Goal: Task Accomplishment & Management: Use online tool/utility

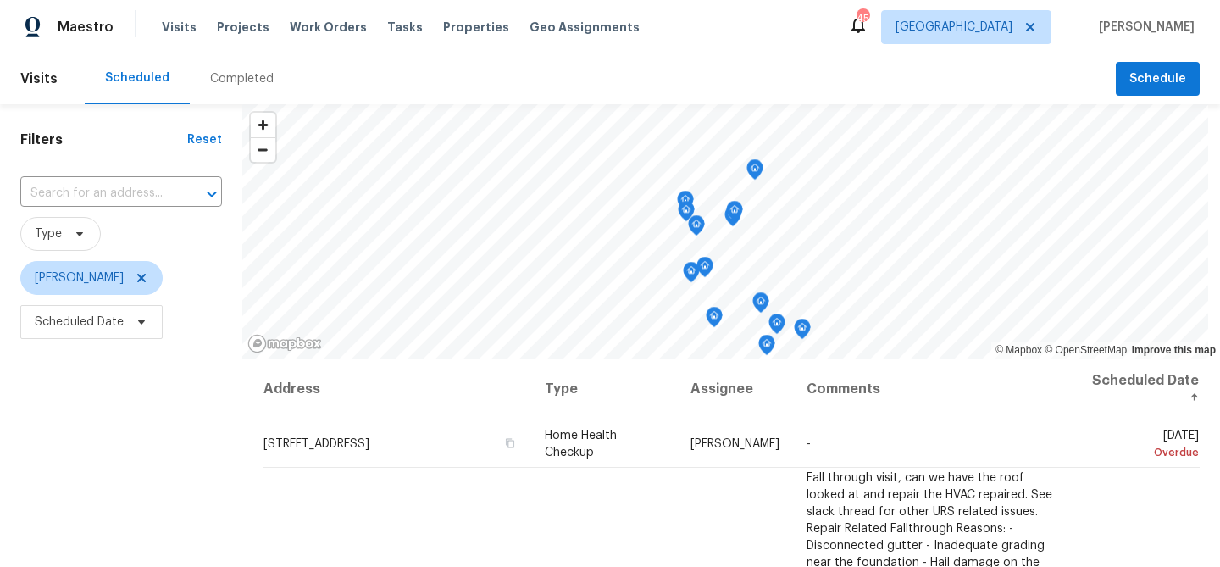
scroll to position [586, 0]
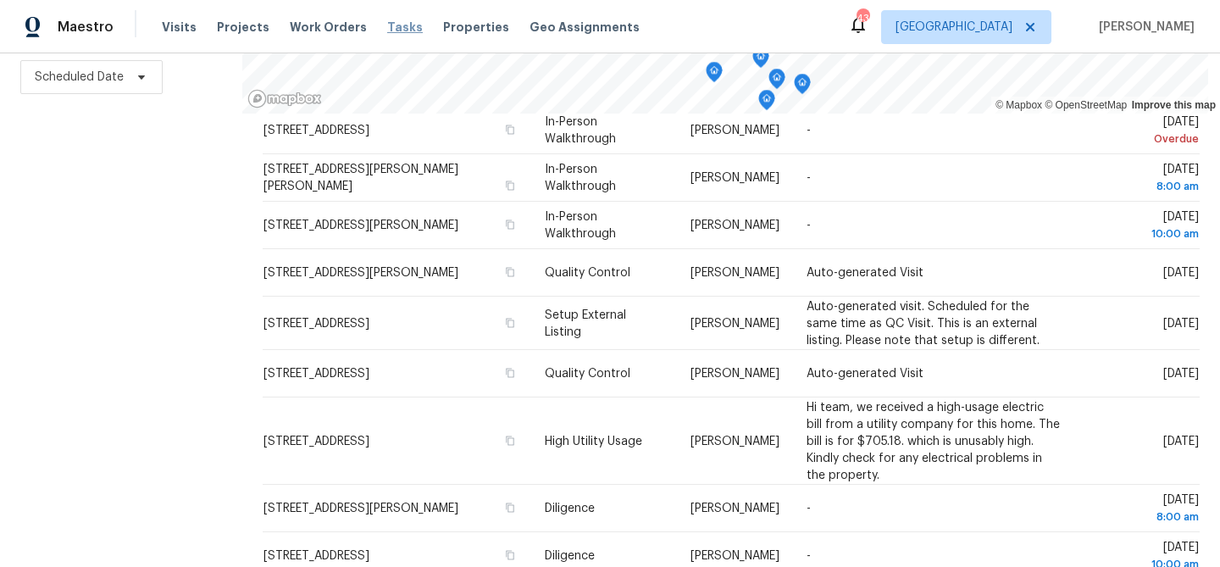
click at [387, 23] on span "Tasks" at bounding box center [405, 27] width 36 height 12
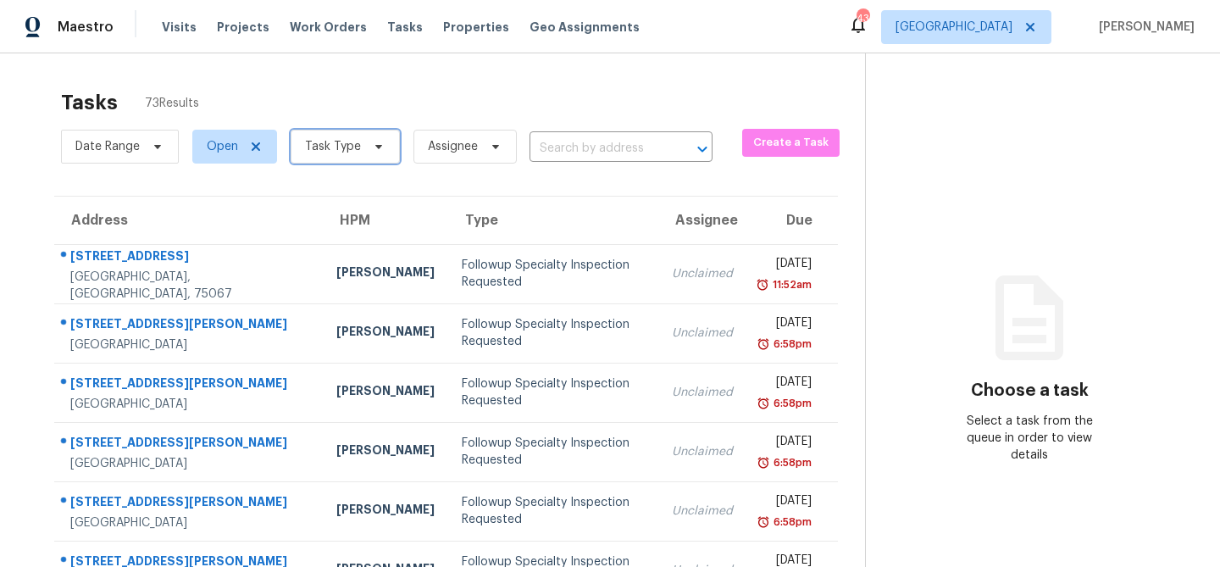
click at [358, 146] on span "Task Type" at bounding box center [345, 147] width 109 height 34
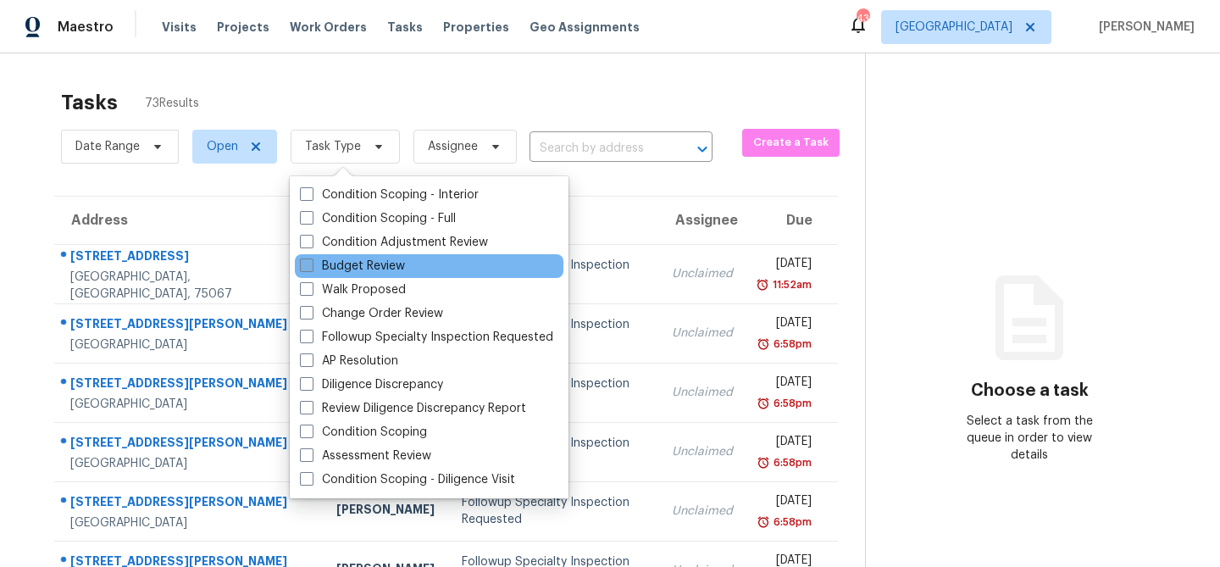
click at [364, 268] on label "Budget Review" at bounding box center [352, 266] width 105 height 17
click at [311, 268] on input "Budget Review" at bounding box center [305, 263] width 11 height 11
checkbox input "true"
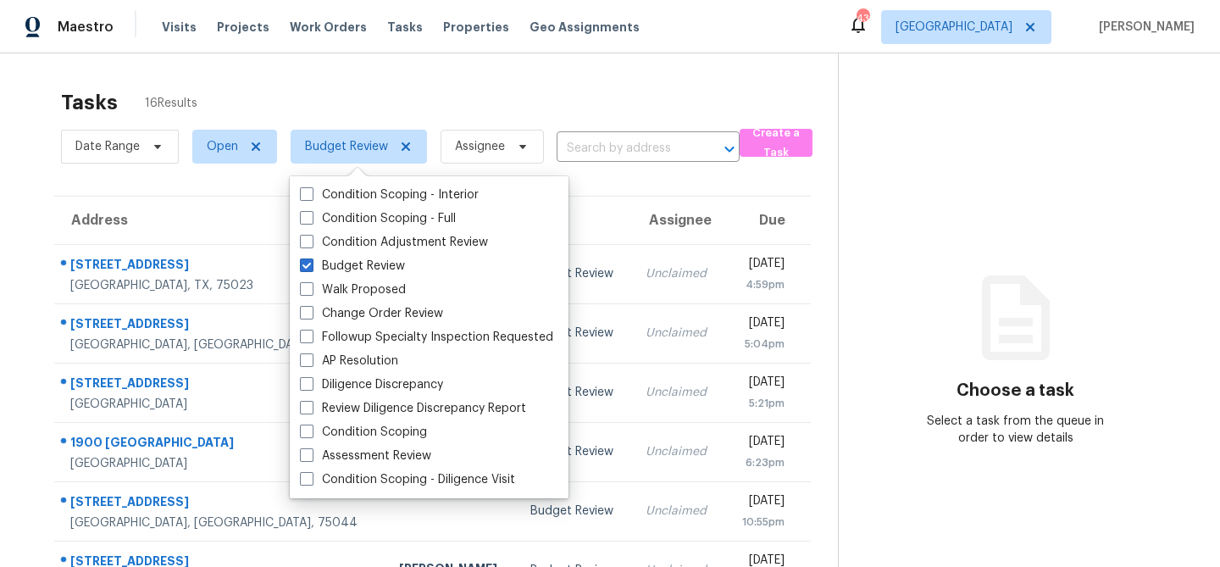
click at [471, 87] on div "Tasks 16 Results" at bounding box center [449, 102] width 777 height 44
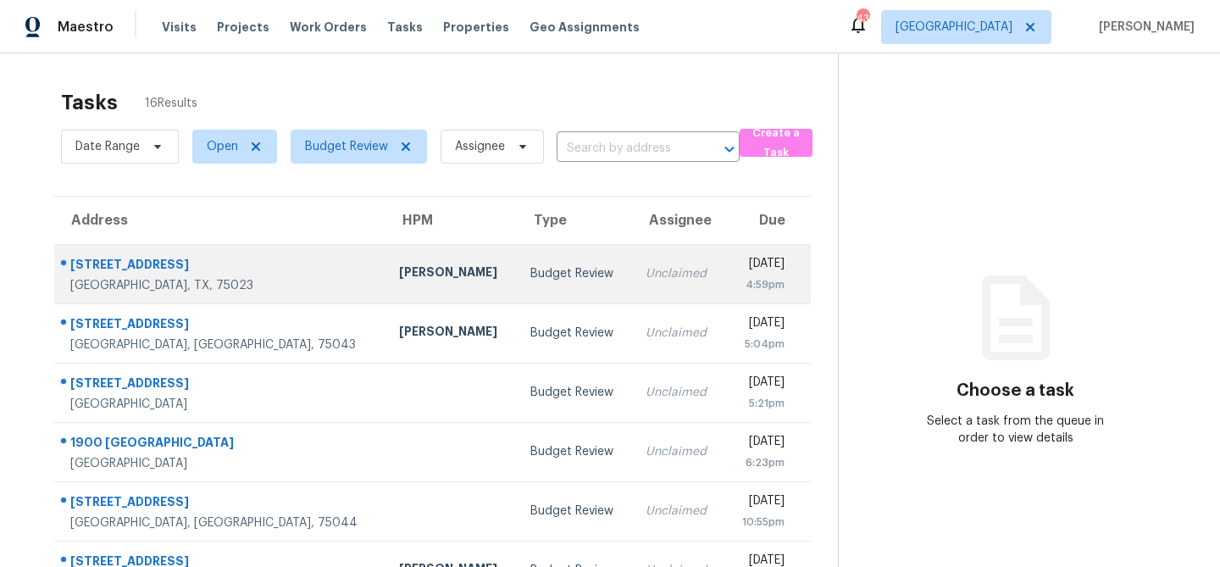
click at [428, 269] on td "RonDerrick Jackson" at bounding box center [451, 273] width 131 height 59
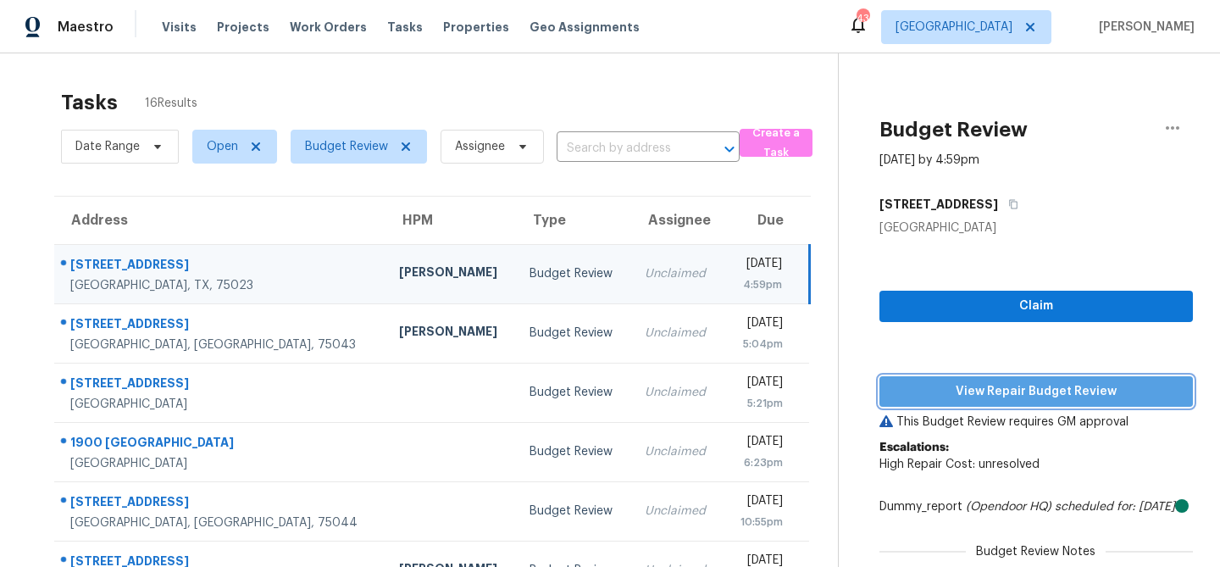
click at [924, 386] on span "View Repair Budget Review" at bounding box center [1036, 391] width 286 height 21
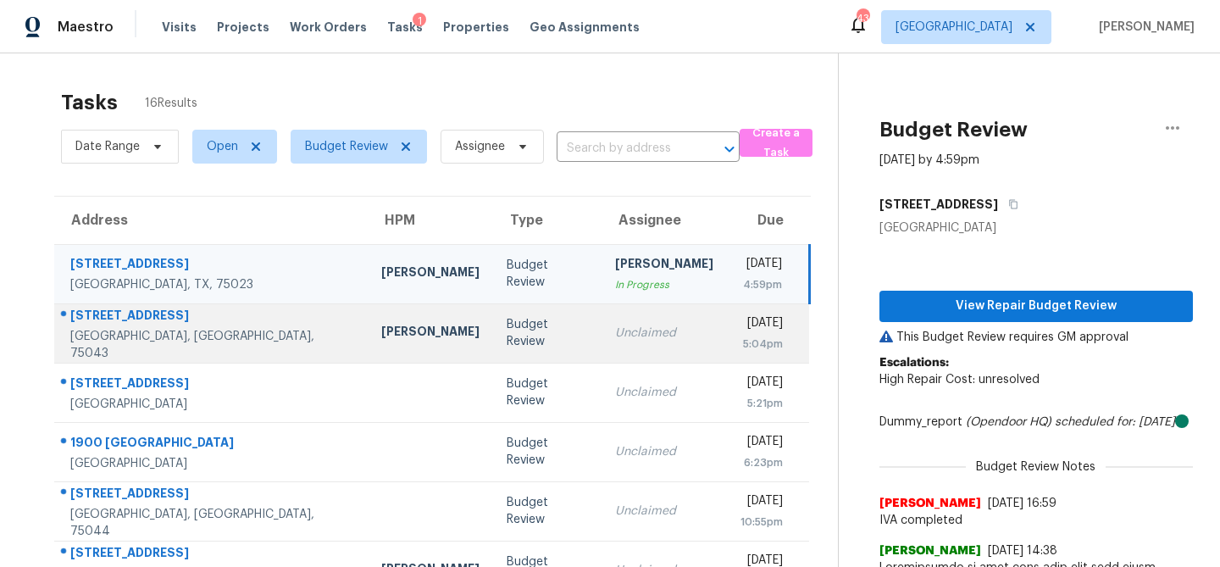
click at [646, 345] on td "Unclaimed" at bounding box center [664, 332] width 125 height 59
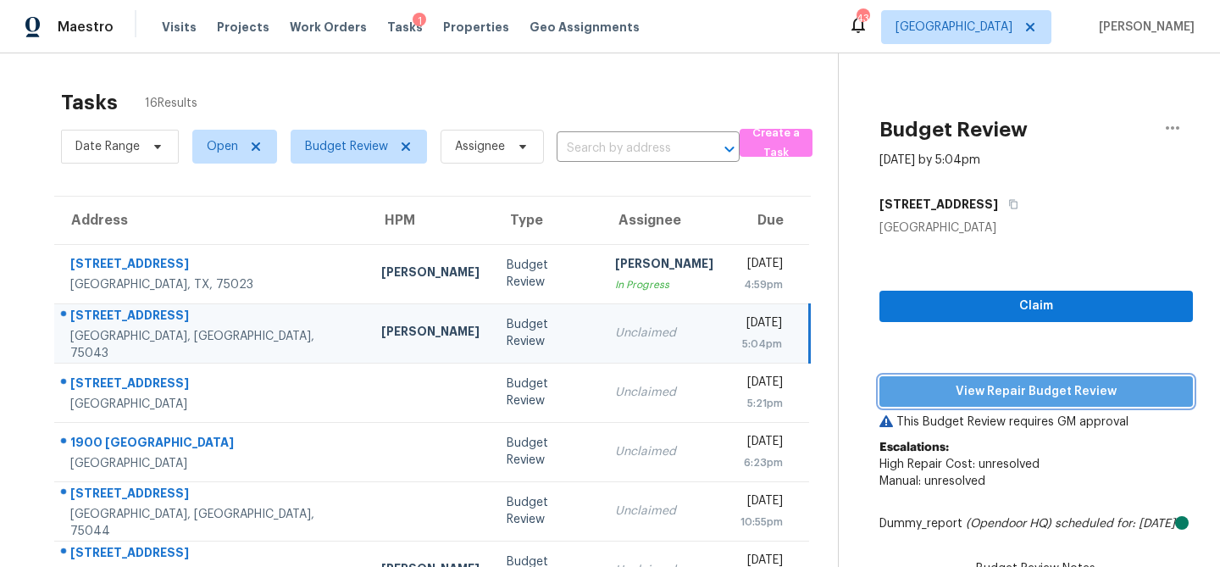
click at [960, 383] on span "View Repair Budget Review" at bounding box center [1036, 391] width 286 height 21
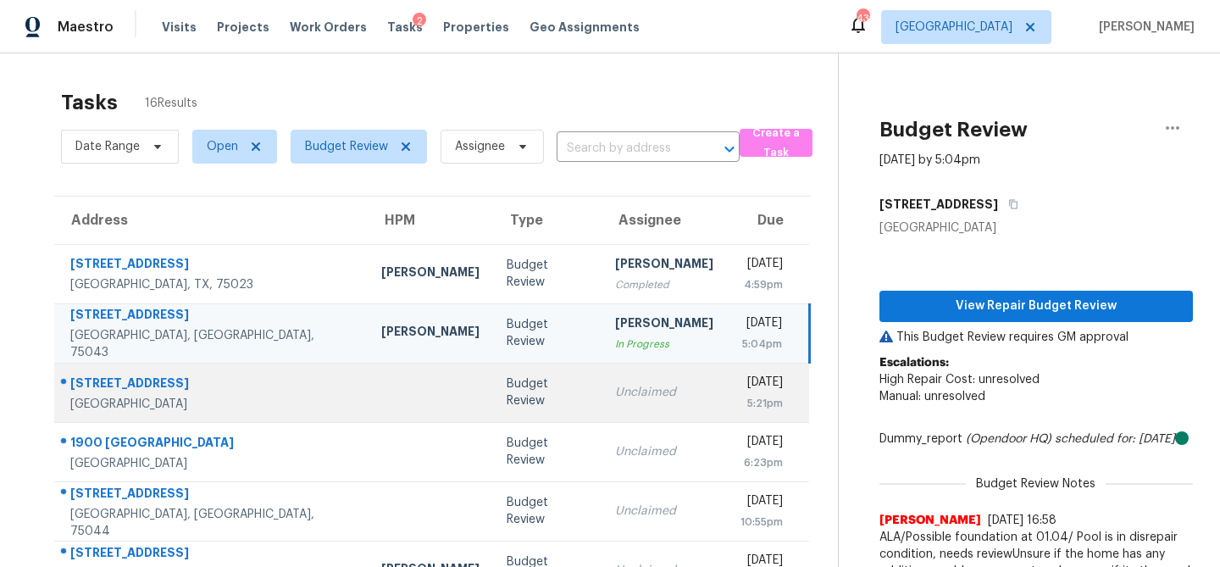
click at [602, 378] on td "Unclaimed" at bounding box center [664, 392] width 125 height 59
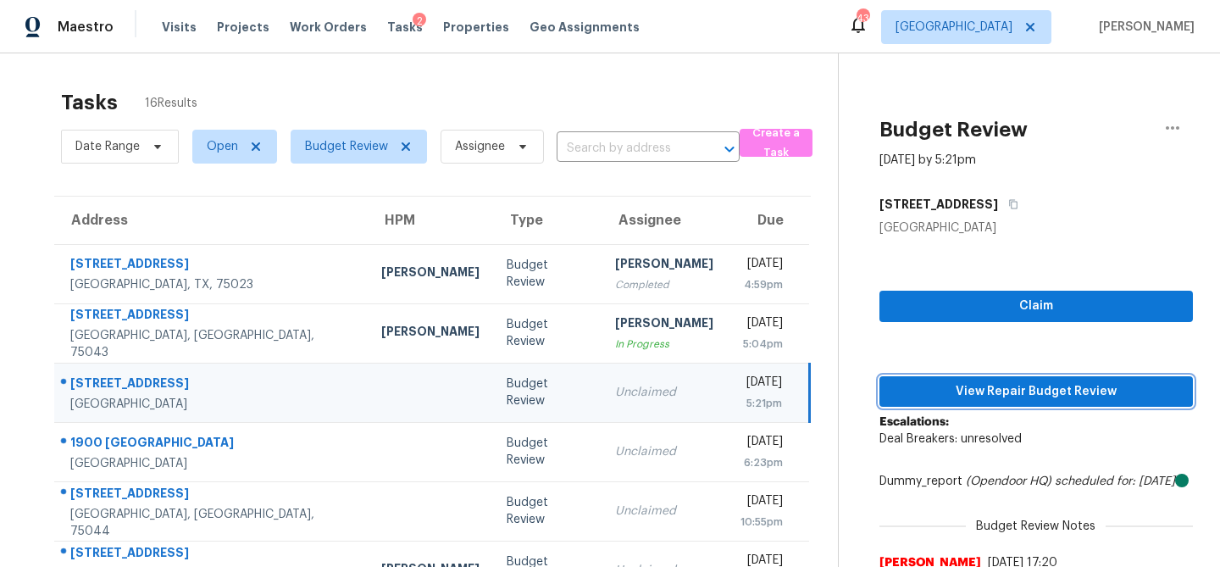
click at [959, 386] on span "View Repair Budget Review" at bounding box center [1036, 391] width 286 height 21
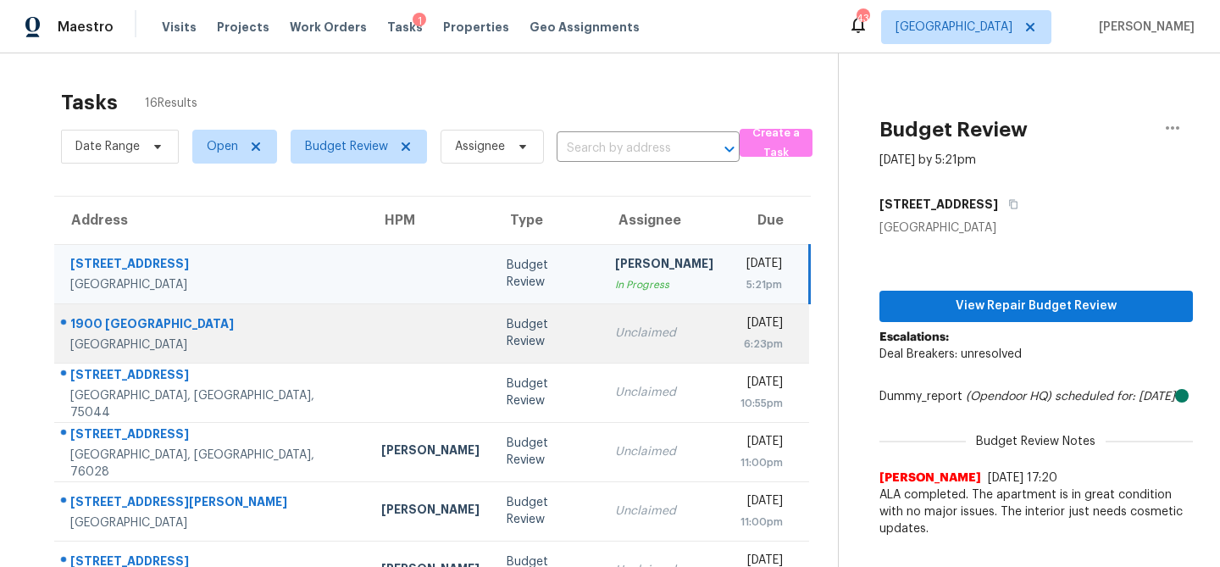
click at [615, 333] on div "Unclaimed" at bounding box center [664, 333] width 98 height 17
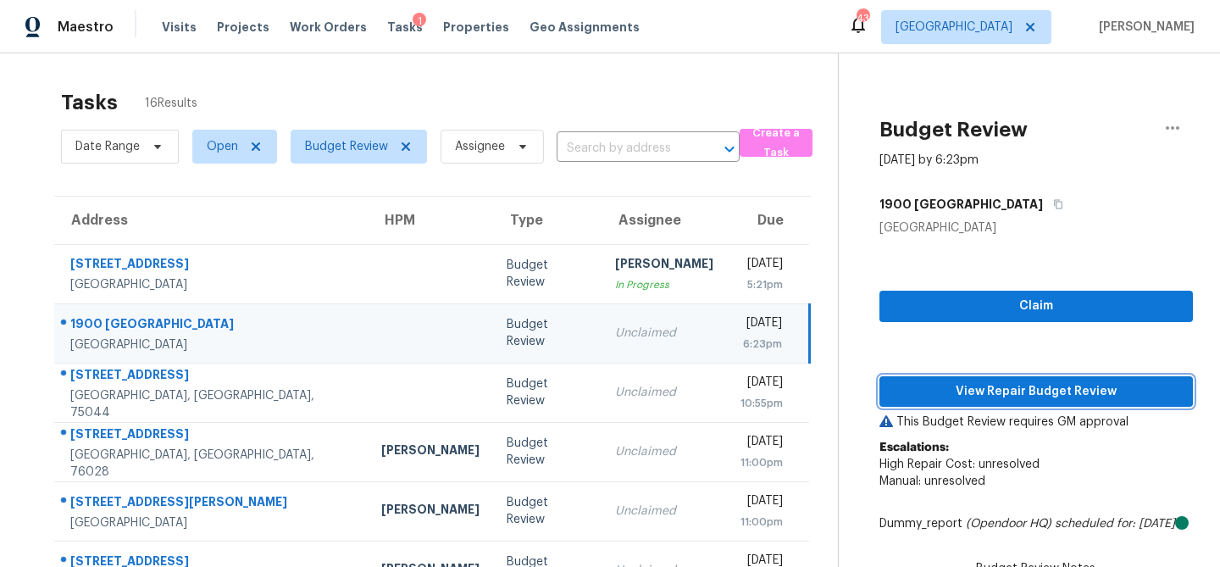
click at [952, 389] on span "View Repair Budget Review" at bounding box center [1036, 391] width 286 height 21
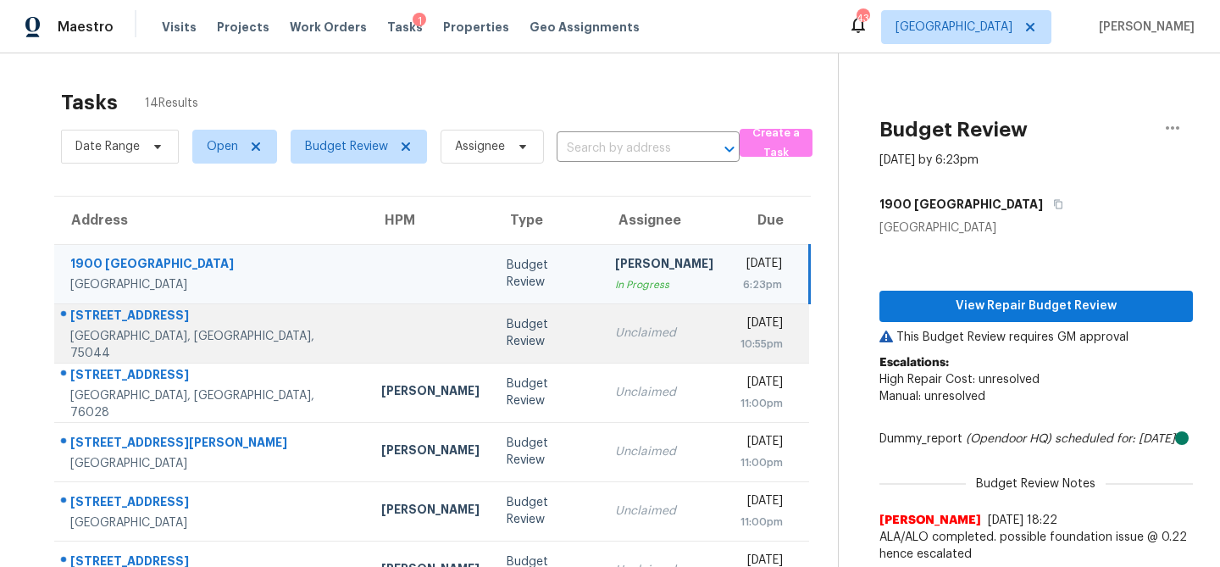
click at [615, 326] on div "Unclaimed" at bounding box center [664, 333] width 98 height 17
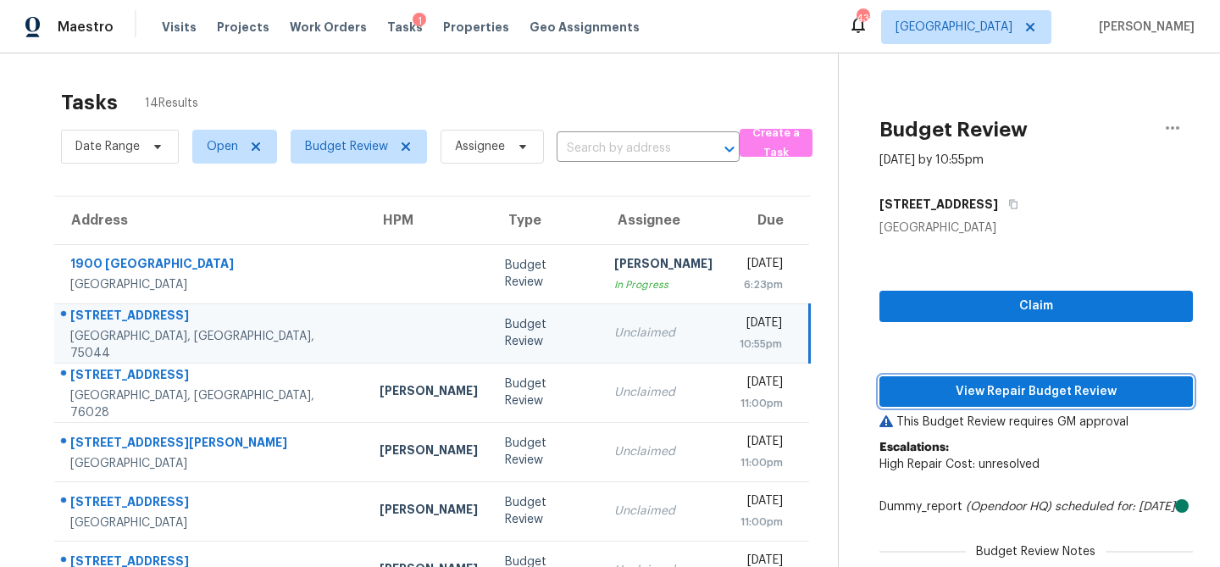
click at [936, 391] on span "View Repair Budget Review" at bounding box center [1036, 391] width 286 height 21
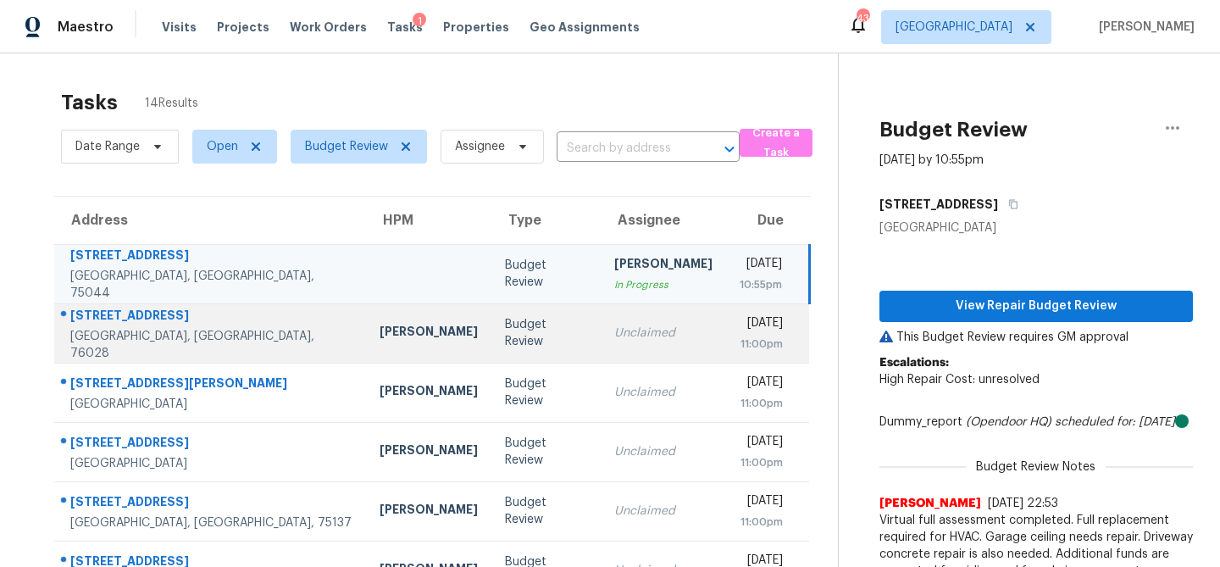
click at [614, 330] on div "Unclaimed" at bounding box center [663, 333] width 98 height 17
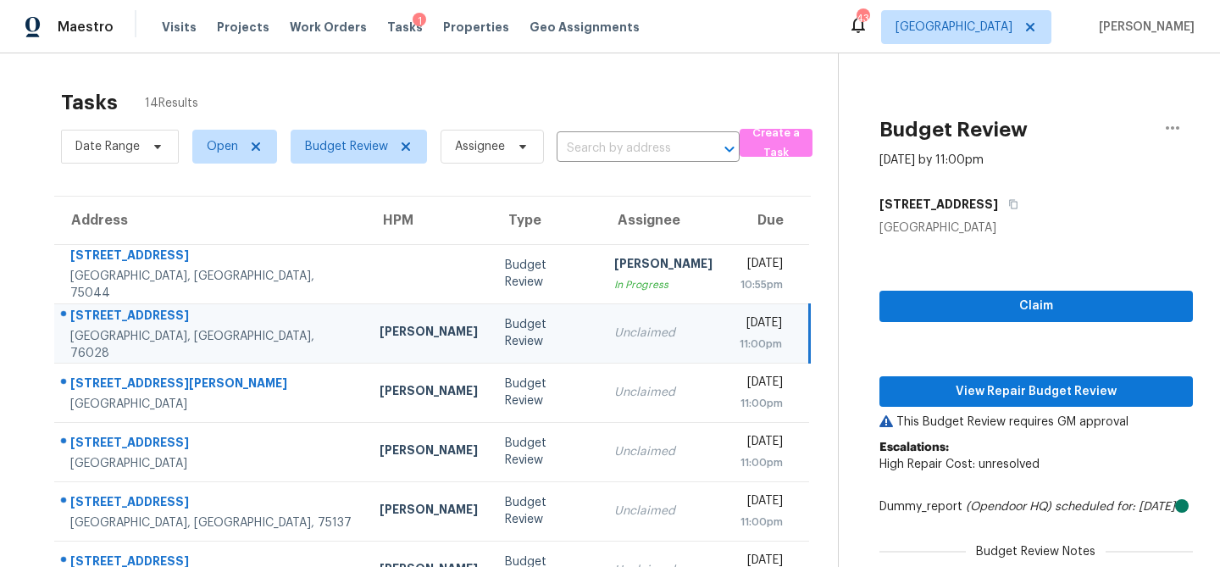
click at [974, 409] on div "Claim View Repair Budget Review This Budget Review requires GM approval Escalat…" at bounding box center [1035, 445] width 313 height 419
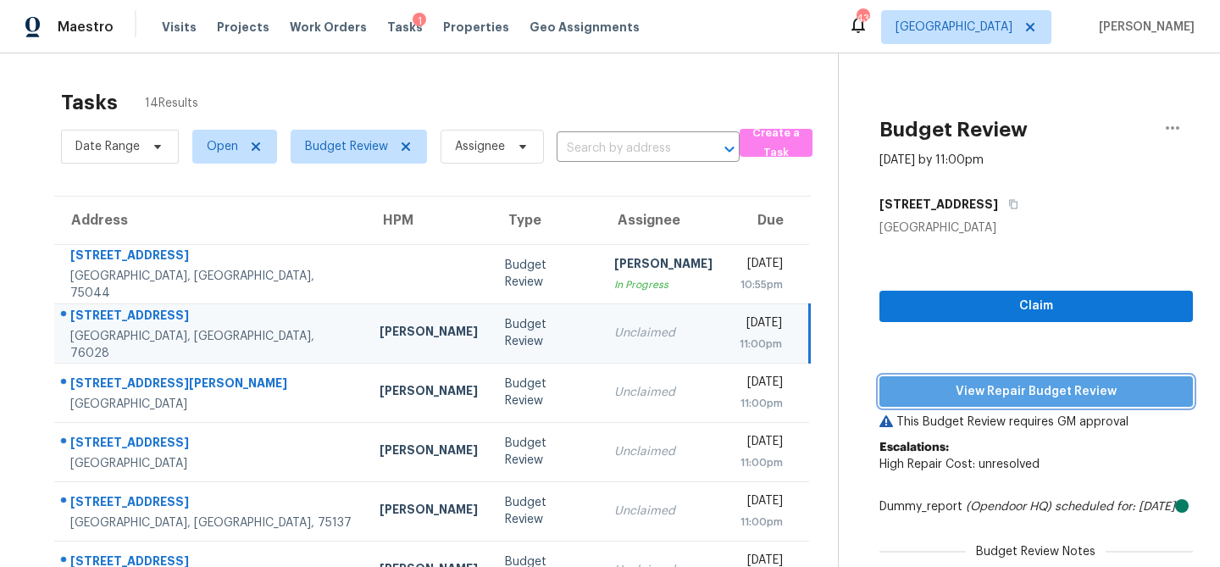
click at [983, 391] on span "View Repair Budget Review" at bounding box center [1036, 391] width 286 height 21
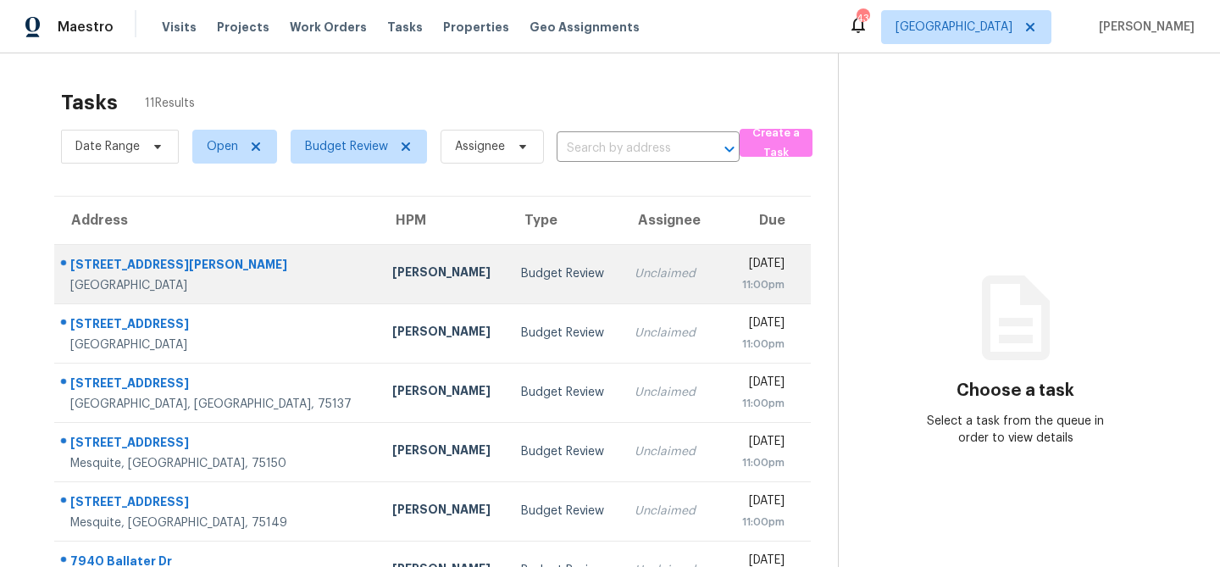
click at [392, 267] on div "[PERSON_NAME]" at bounding box center [443, 273] width 102 height 21
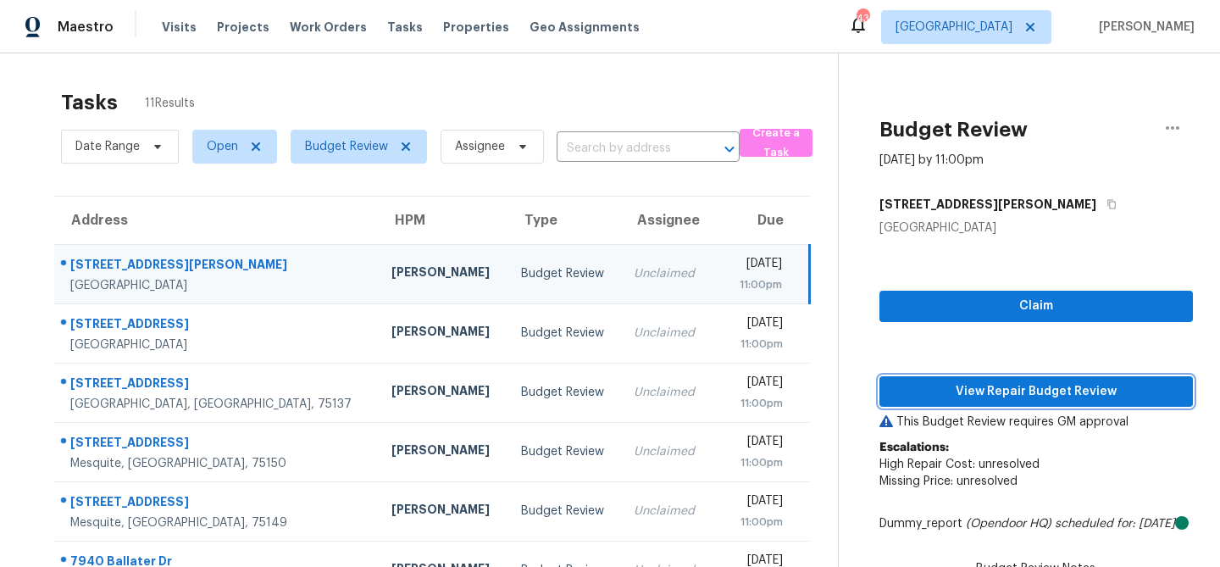
click at [919, 402] on button "View Repair Budget Review" at bounding box center [1035, 391] width 313 height 31
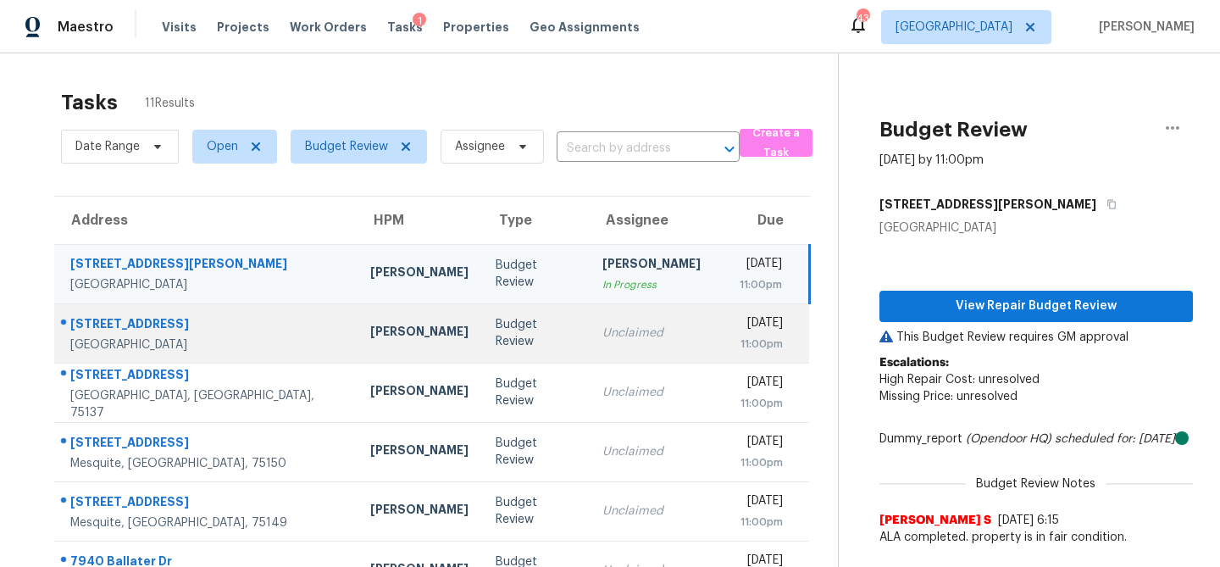
click at [482, 345] on td "Budget Review" at bounding box center [535, 332] width 107 height 59
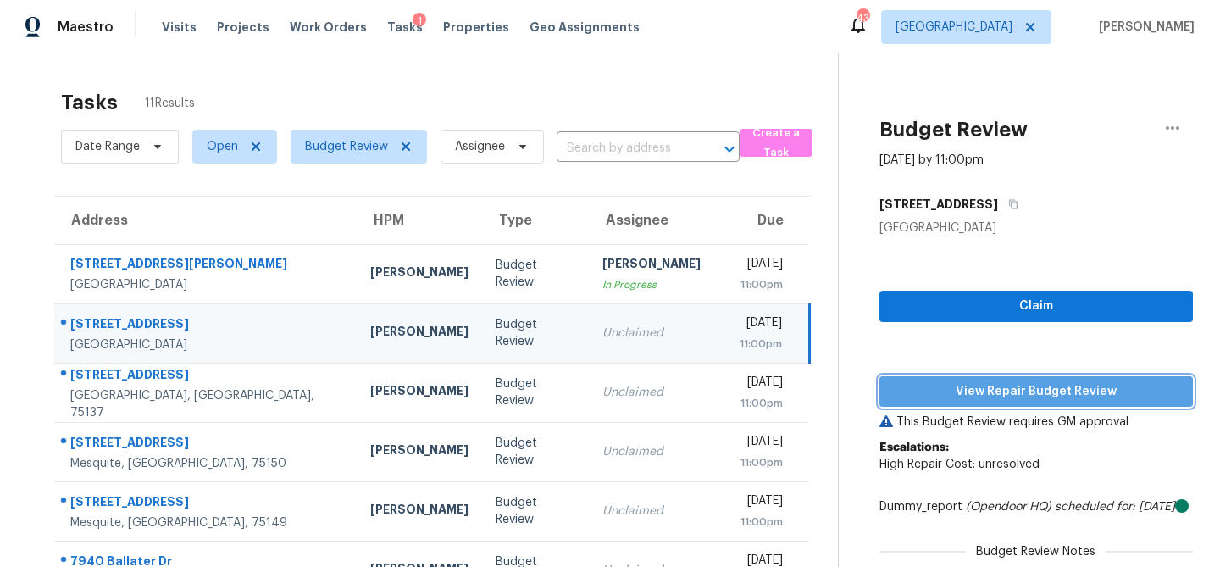
click at [936, 381] on span "View Repair Budget Review" at bounding box center [1036, 391] width 286 height 21
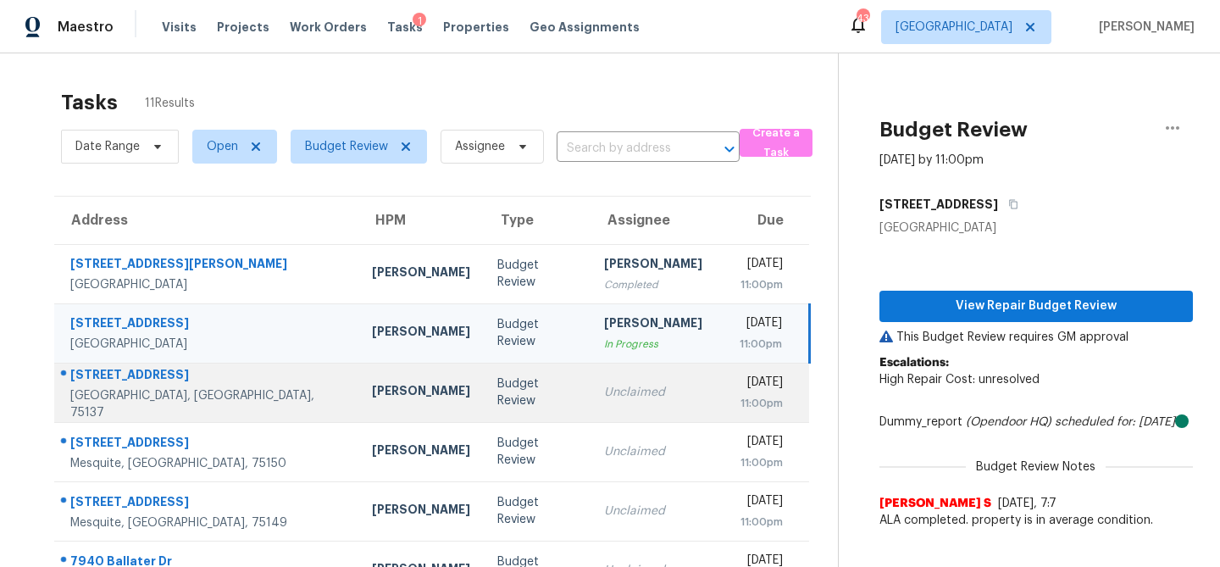
click at [509, 396] on div "Budget Review" at bounding box center [537, 392] width 80 height 34
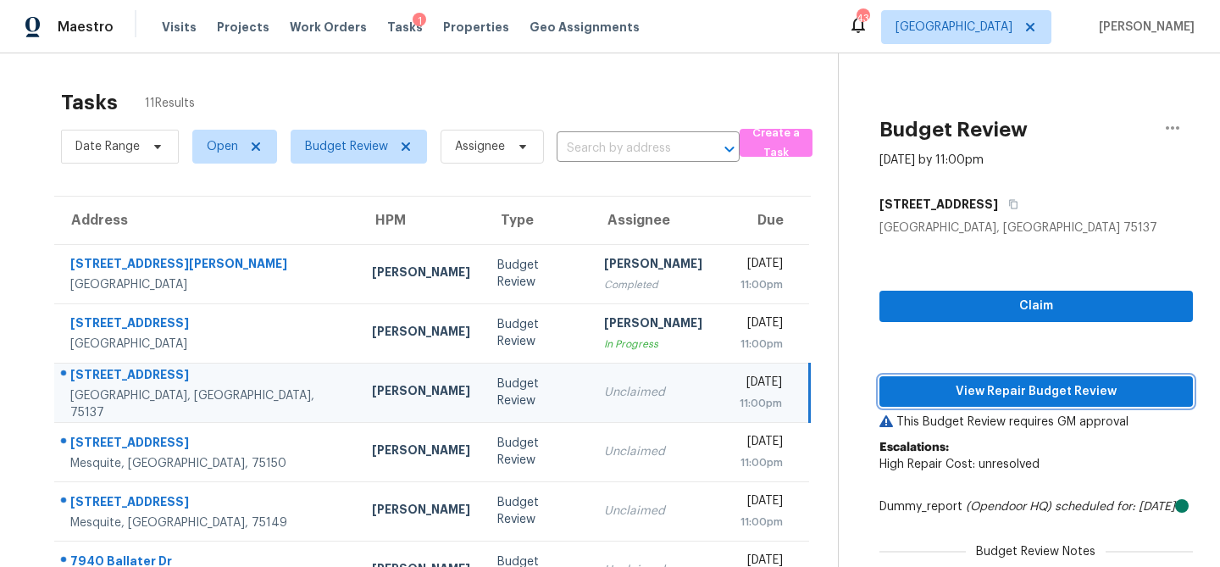
click at [954, 393] on span "View Repair Budget Review" at bounding box center [1036, 391] width 286 height 21
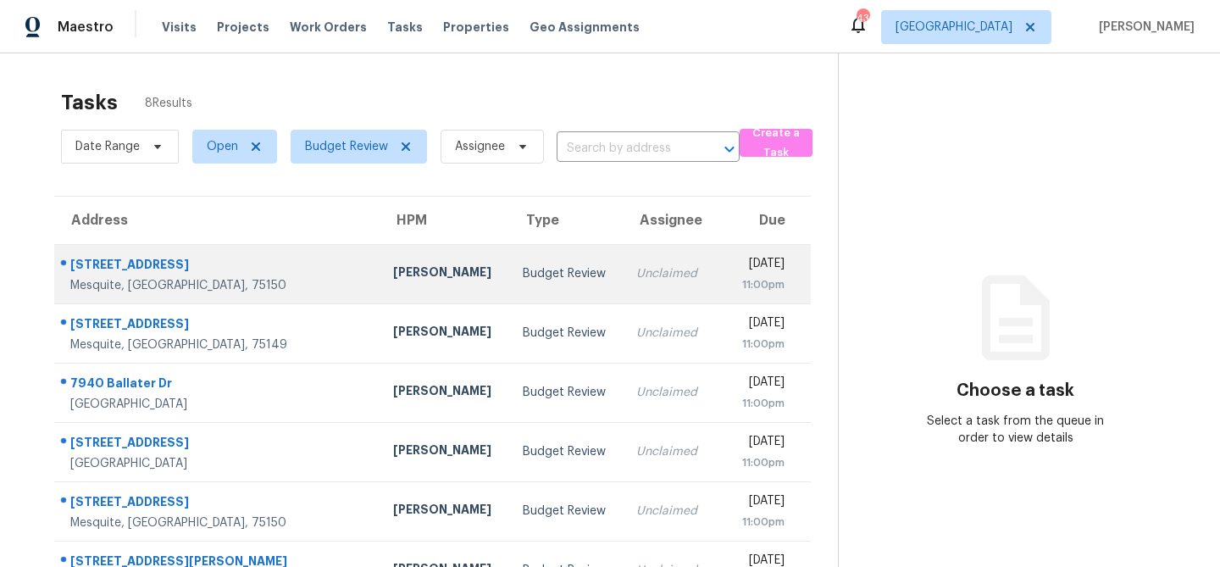
click at [393, 275] on div "[PERSON_NAME]" at bounding box center [444, 273] width 103 height 21
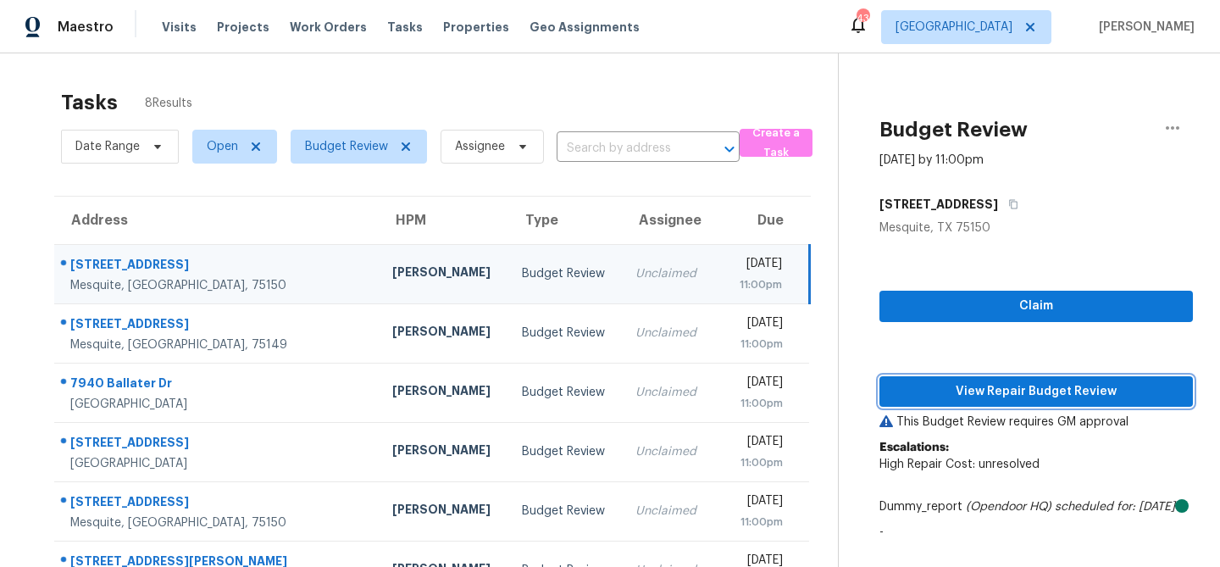
click at [965, 397] on span "View Repair Budget Review" at bounding box center [1036, 391] width 286 height 21
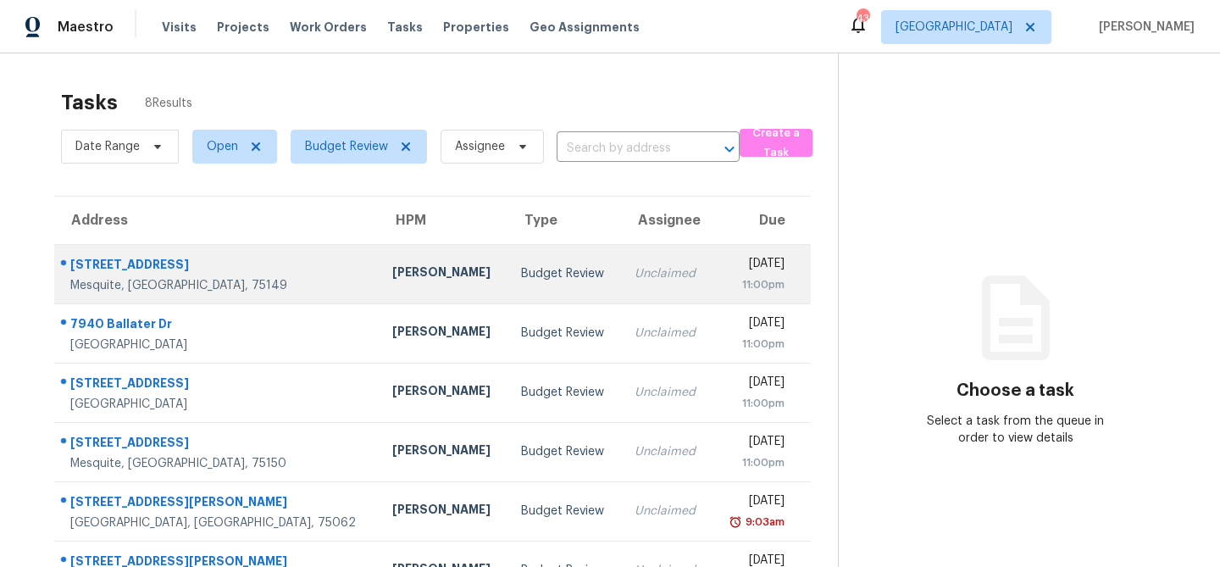
click at [397, 277] on div "[PERSON_NAME]" at bounding box center [443, 273] width 102 height 21
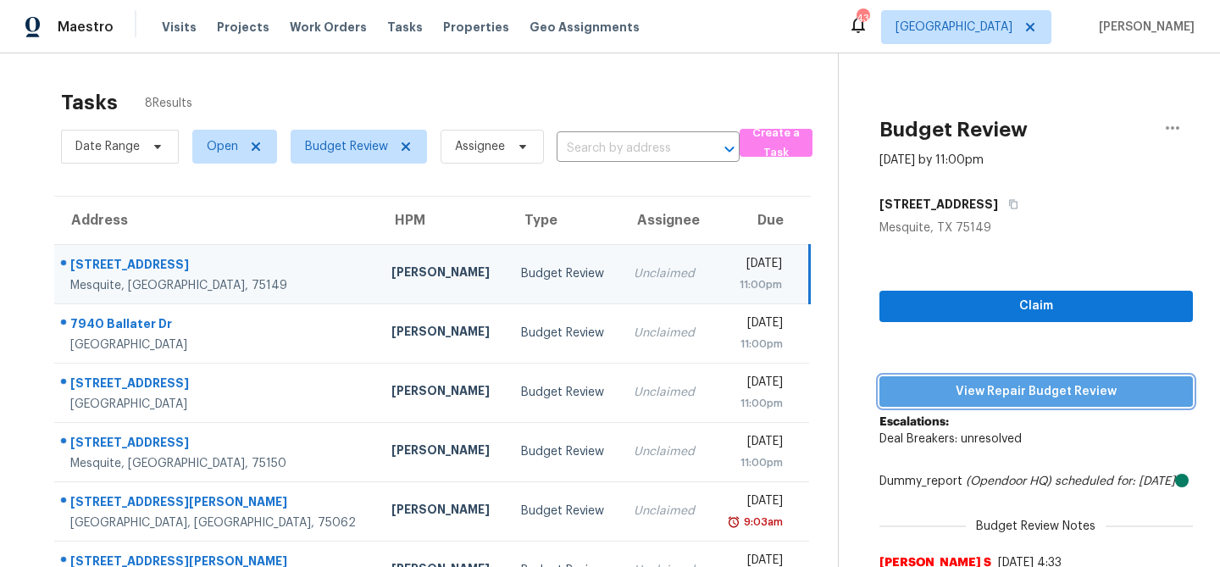
click at [1005, 382] on span "View Repair Budget Review" at bounding box center [1036, 391] width 286 height 21
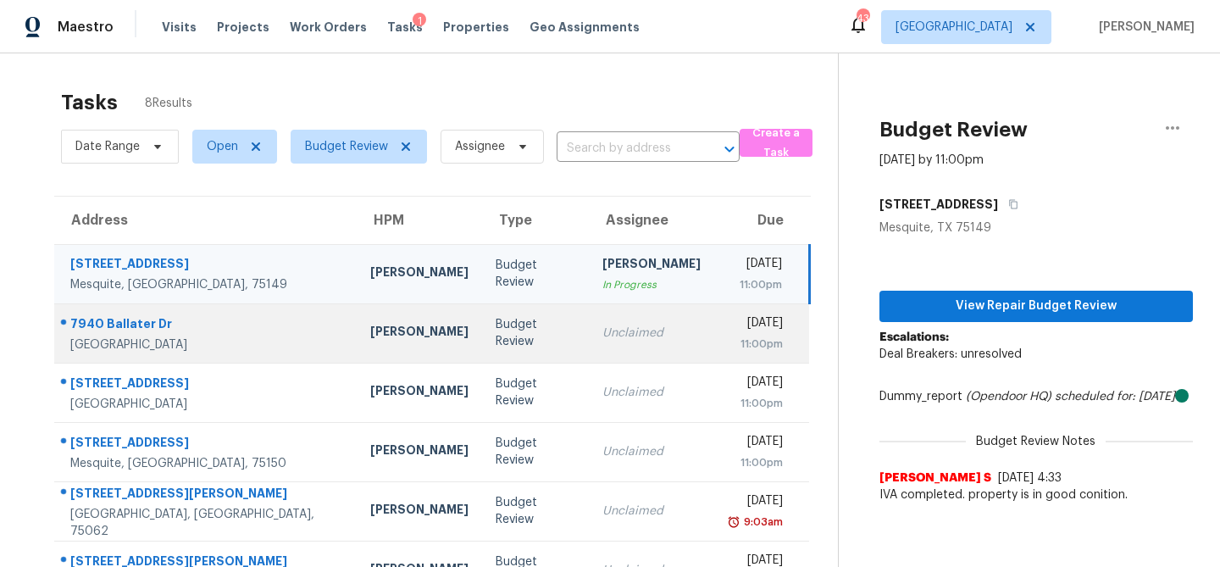
click at [526, 333] on div "Budget Review" at bounding box center [536, 333] width 80 height 34
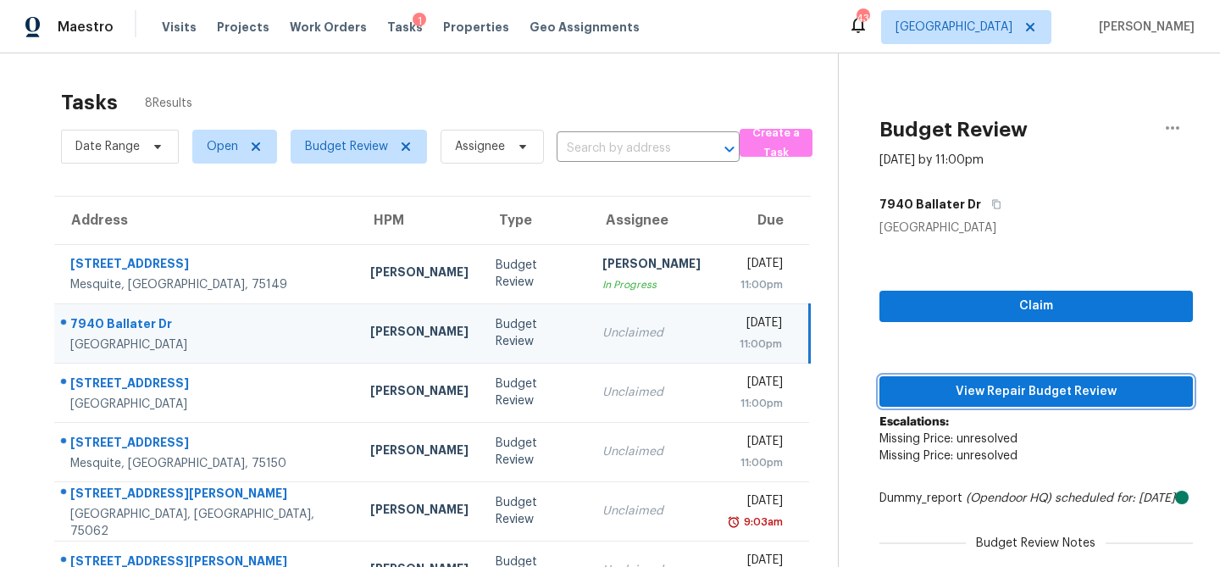
click at [1018, 391] on span "View Repair Budget Review" at bounding box center [1036, 391] width 286 height 21
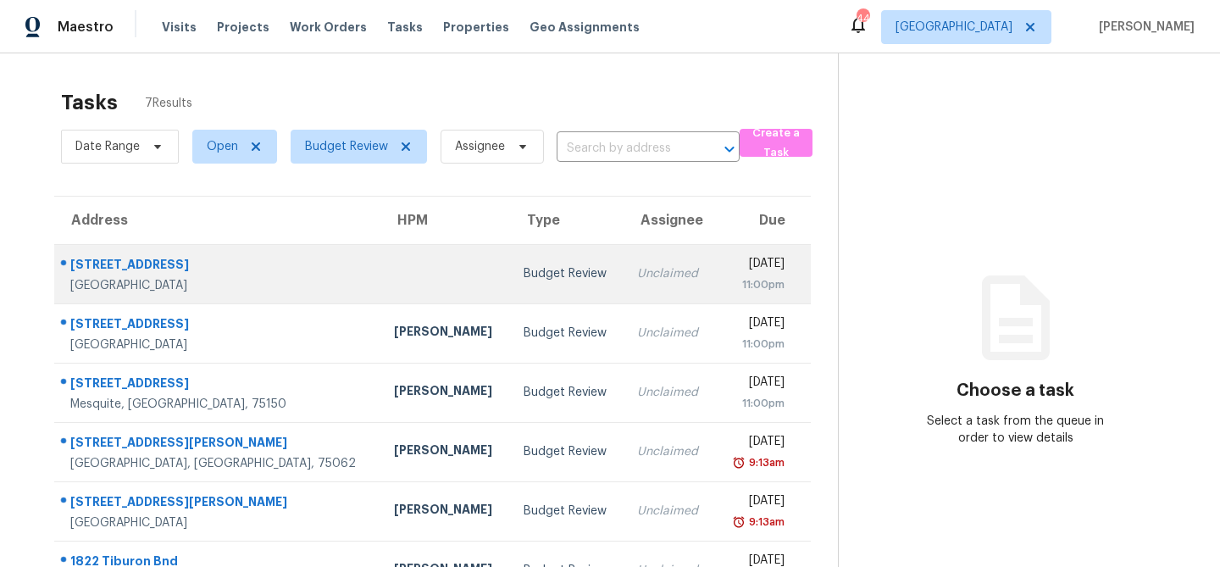
click at [411, 283] on td at bounding box center [445, 273] width 130 height 59
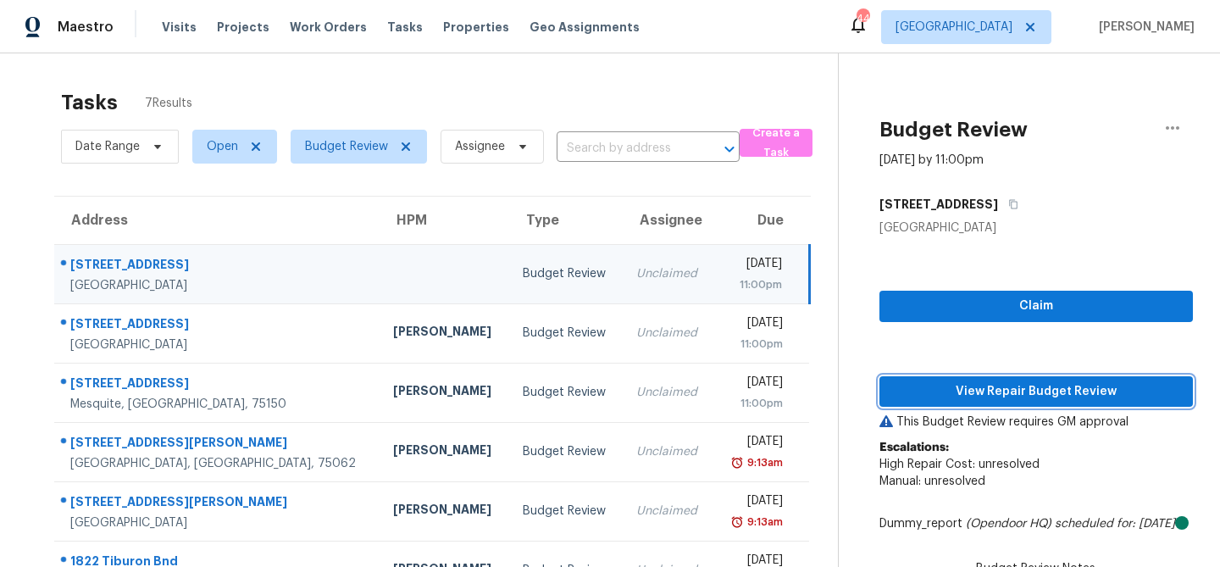
click at [947, 396] on span "View Repair Budget Review" at bounding box center [1036, 391] width 286 height 21
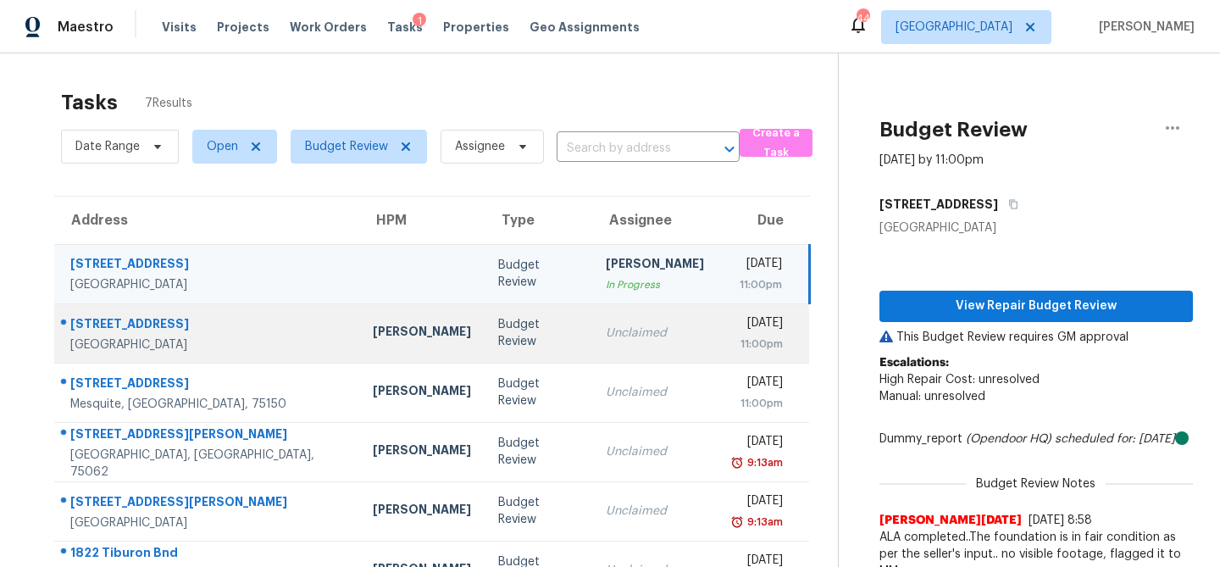
click at [606, 333] on div "Unclaimed" at bounding box center [655, 333] width 98 height 17
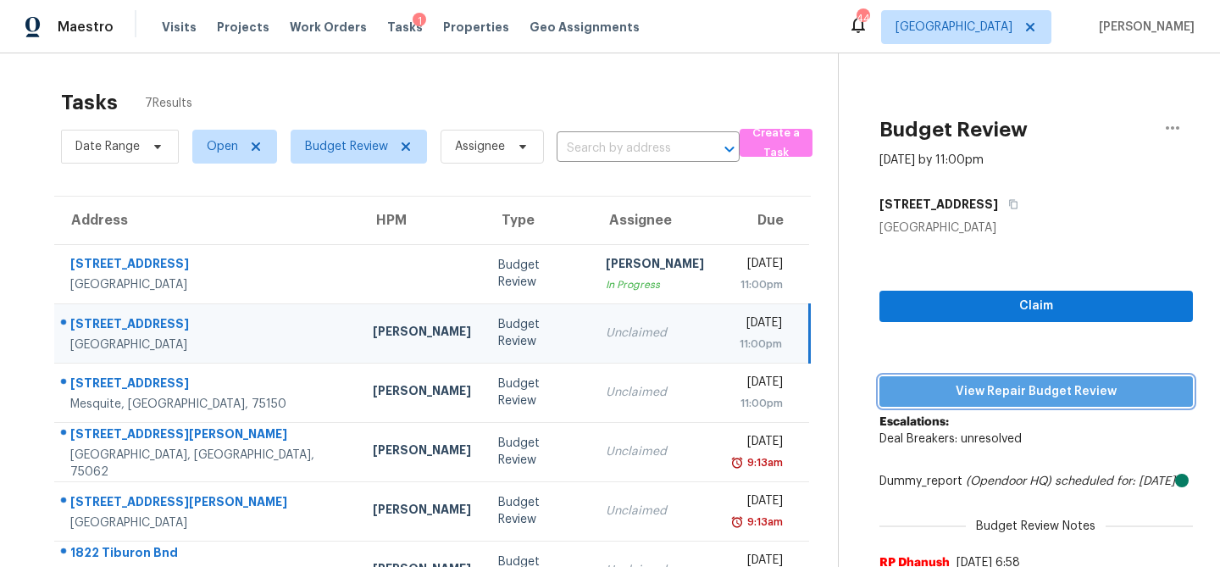
click at [940, 379] on button "View Repair Budget Review" at bounding box center [1035, 391] width 313 height 31
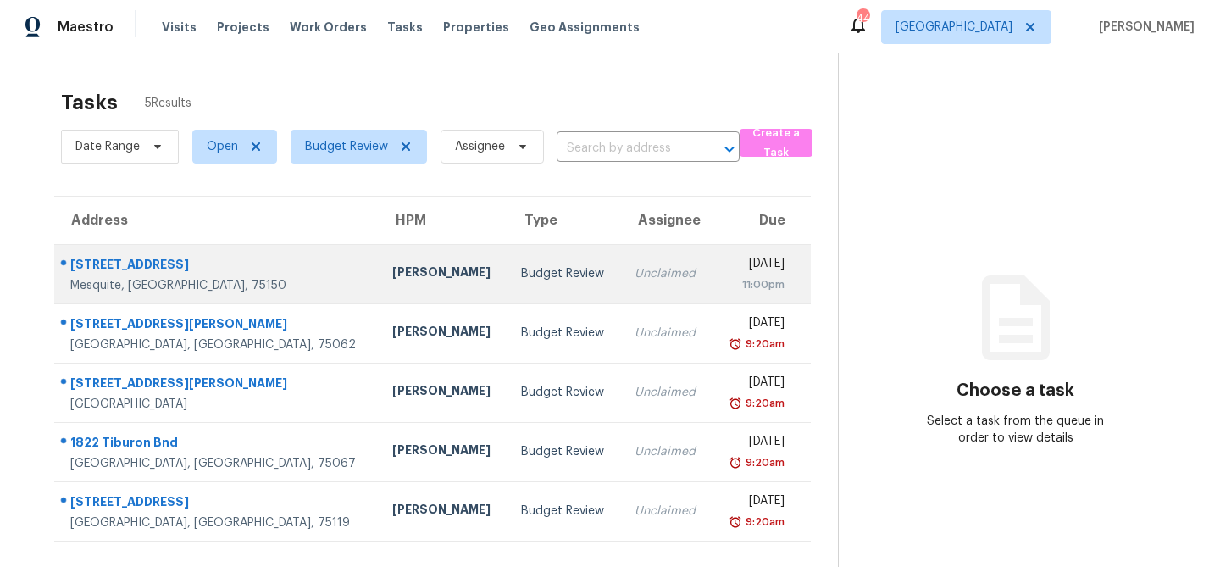
click at [379, 286] on td "[PERSON_NAME]" at bounding box center [443, 273] width 129 height 59
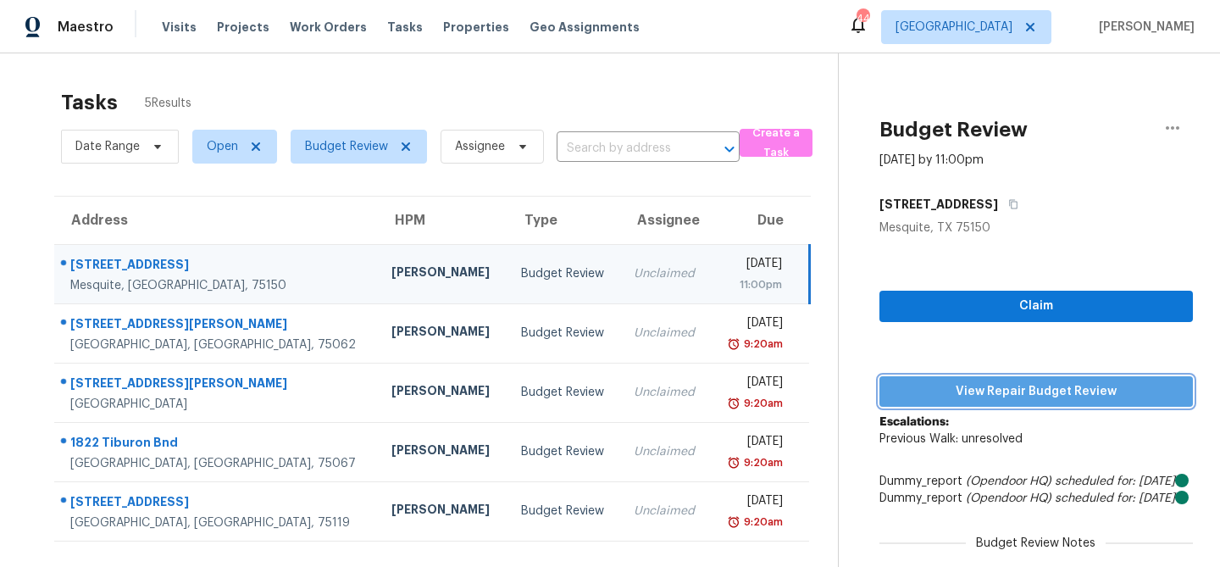
click at [916, 396] on span "View Repair Budget Review" at bounding box center [1036, 391] width 286 height 21
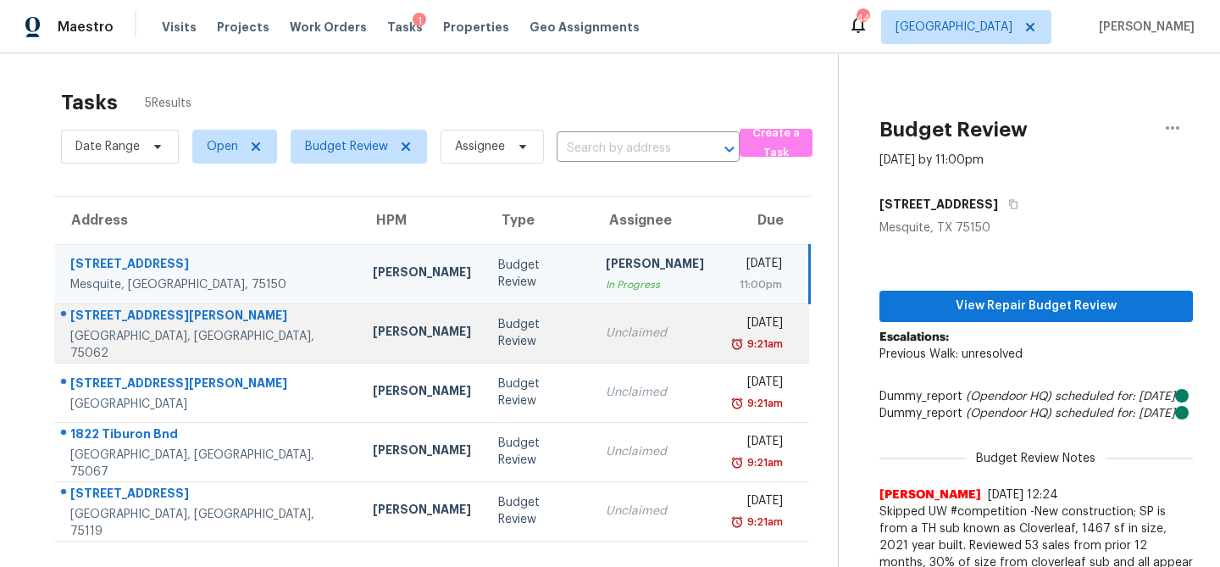
click at [498, 336] on div "Budget Review" at bounding box center [538, 333] width 80 height 34
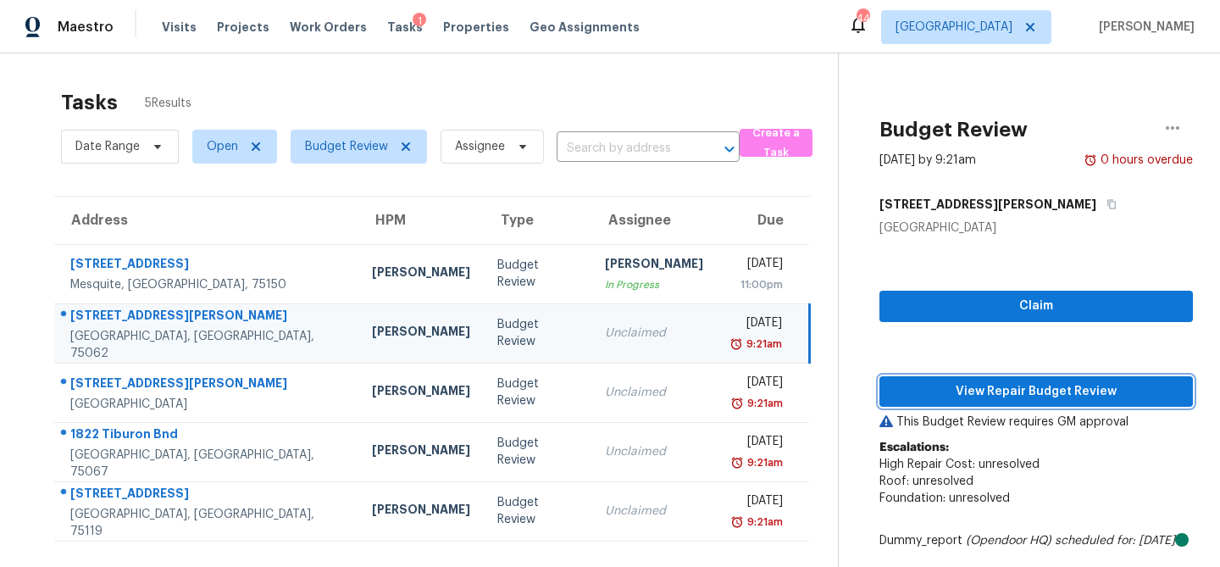
click at [1010, 388] on span "View Repair Budget Review" at bounding box center [1036, 391] width 286 height 21
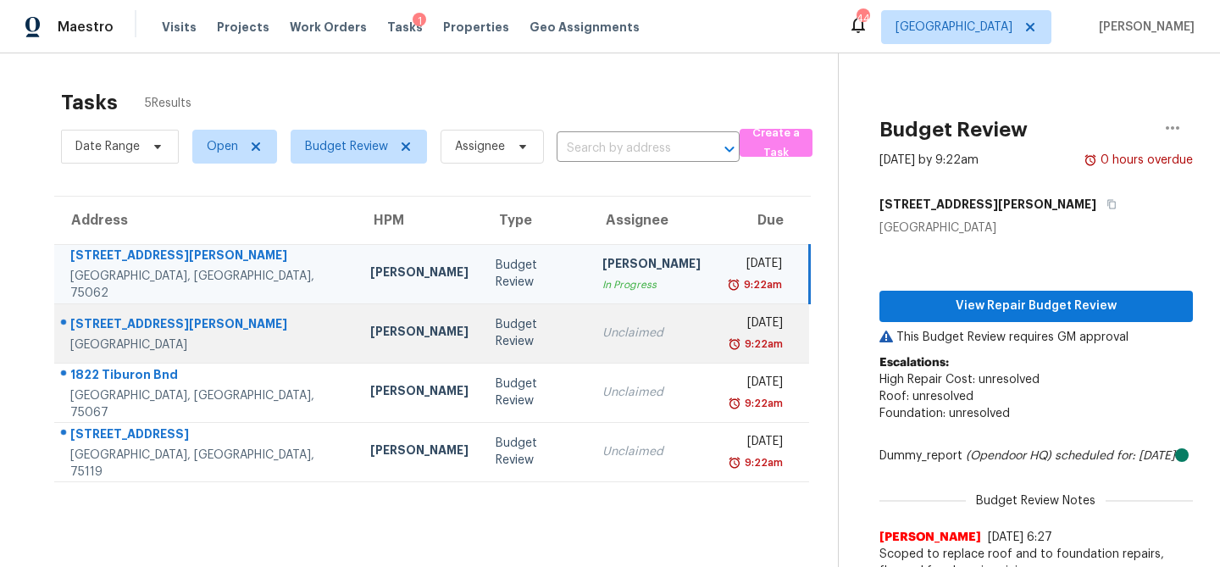
click at [520, 340] on div "Budget Review" at bounding box center [536, 333] width 80 height 34
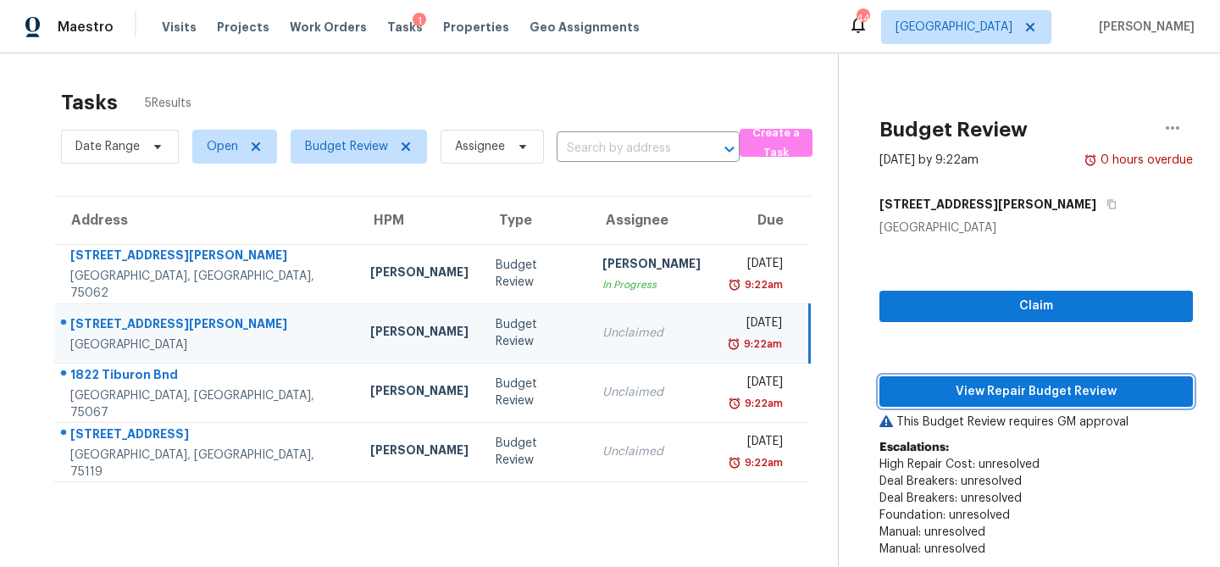
click at [985, 395] on span "View Repair Budget Review" at bounding box center [1036, 391] width 286 height 21
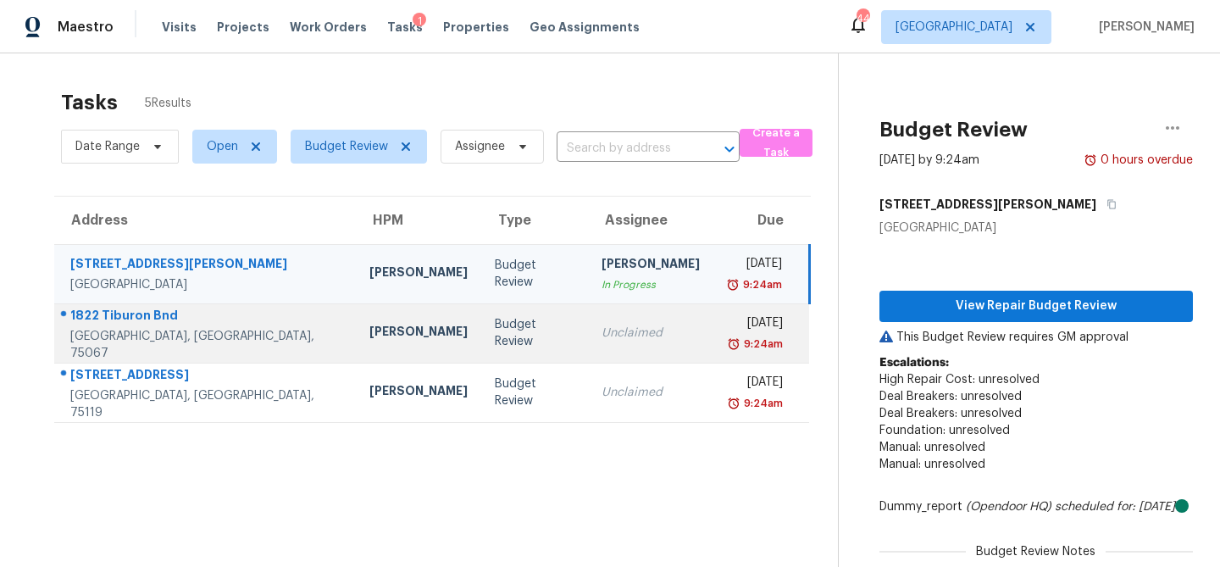
click at [530, 343] on div "Budget Review" at bounding box center [535, 333] width 80 height 34
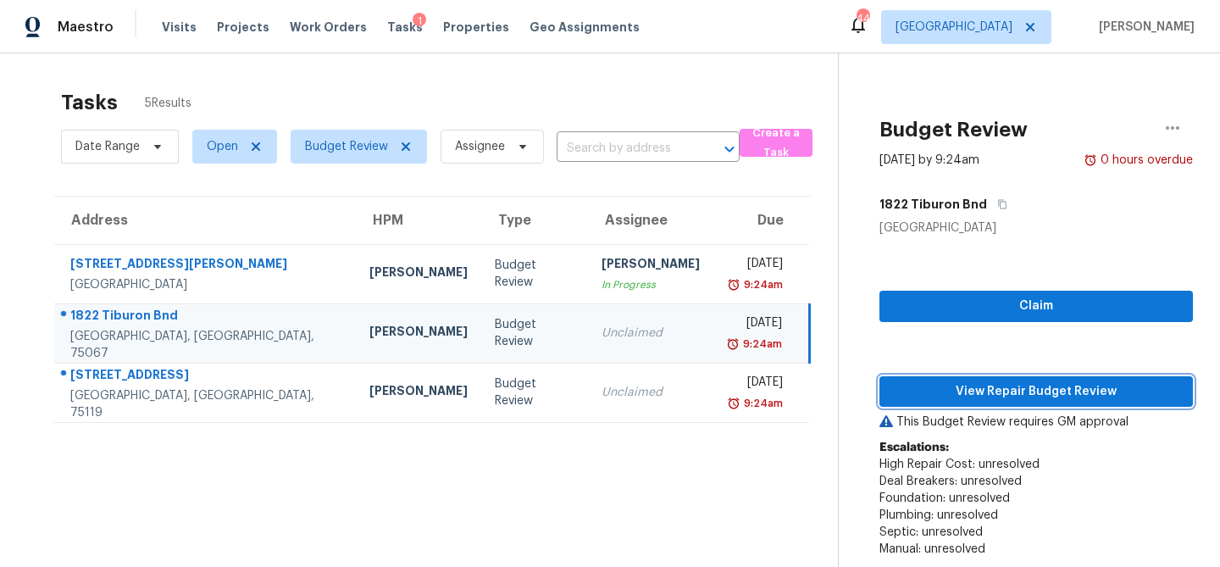
click at [950, 394] on span "View Repair Budget Review" at bounding box center [1036, 391] width 286 height 21
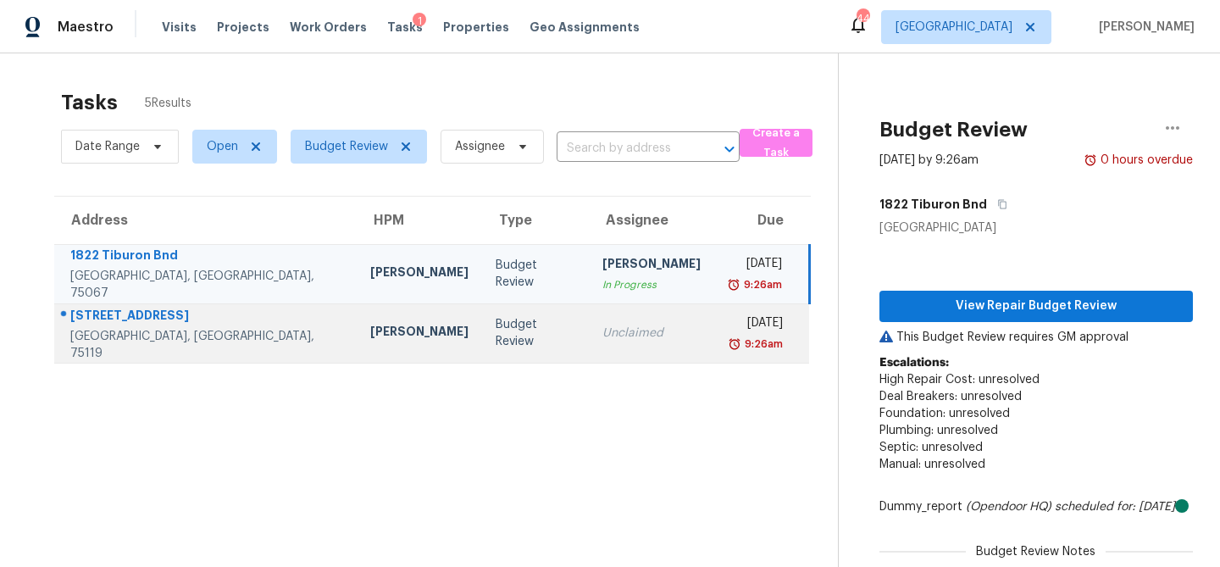
click at [641, 344] on td "Unclaimed" at bounding box center [651, 332] width 125 height 59
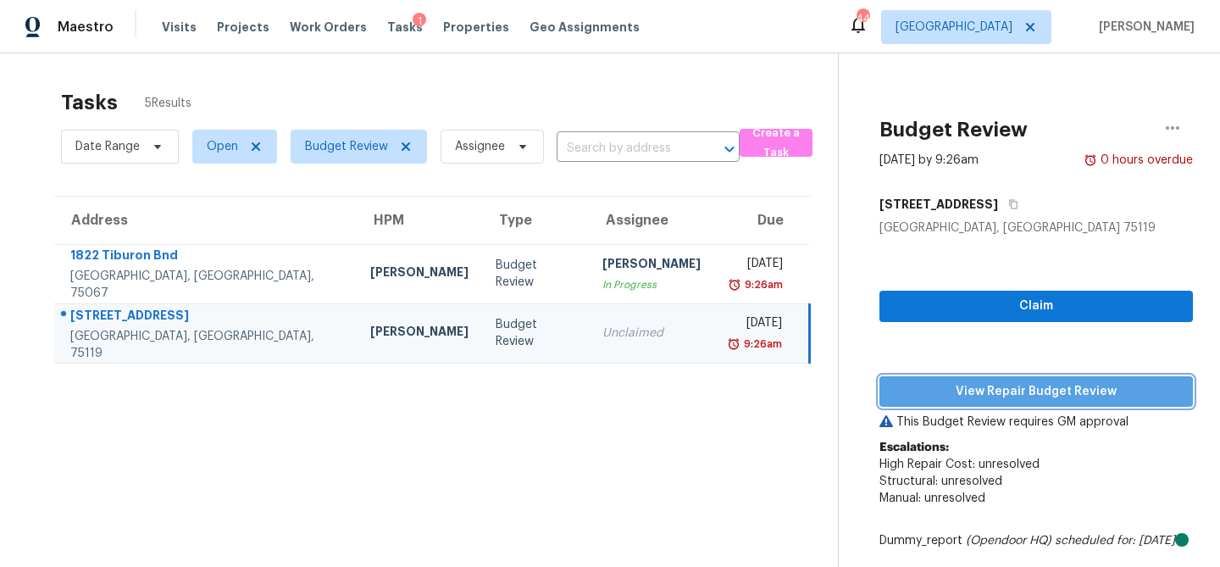
click at [962, 381] on span "View Repair Budget Review" at bounding box center [1036, 391] width 286 height 21
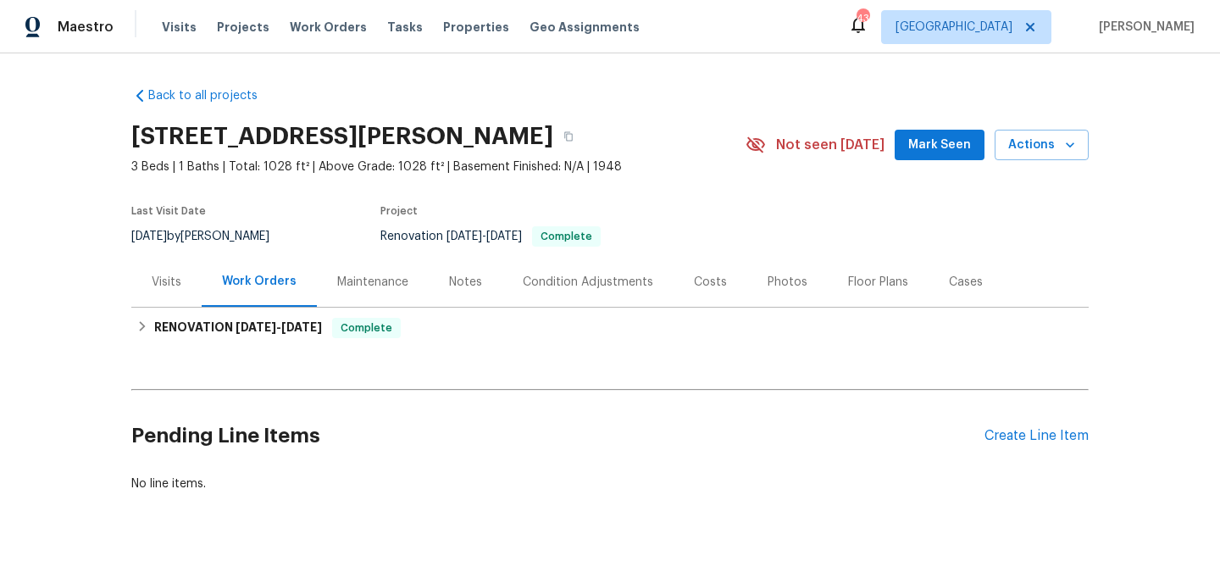
click at [1092, 144] on div "Back to all projects [STREET_ADDRESS][PERSON_NAME] 3 Beds | 1 Baths | Total: 10…" at bounding box center [610, 309] width 1220 height 513
click at [1079, 144] on button "Actions" at bounding box center [1042, 145] width 94 height 31
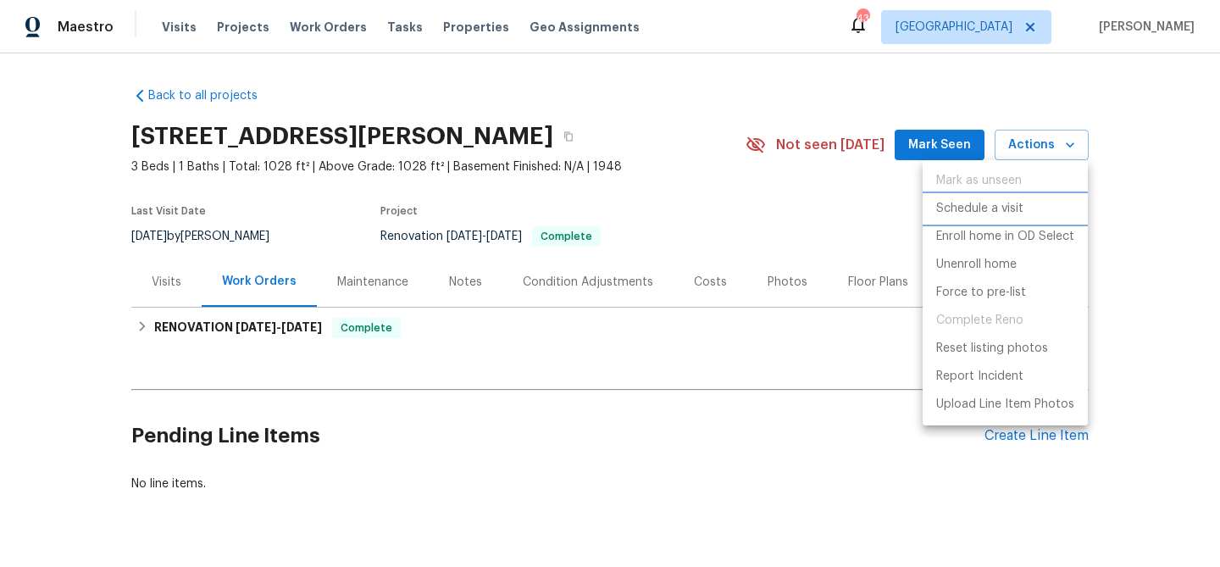
click at [1030, 212] on li "Schedule a visit" at bounding box center [1005, 209] width 165 height 28
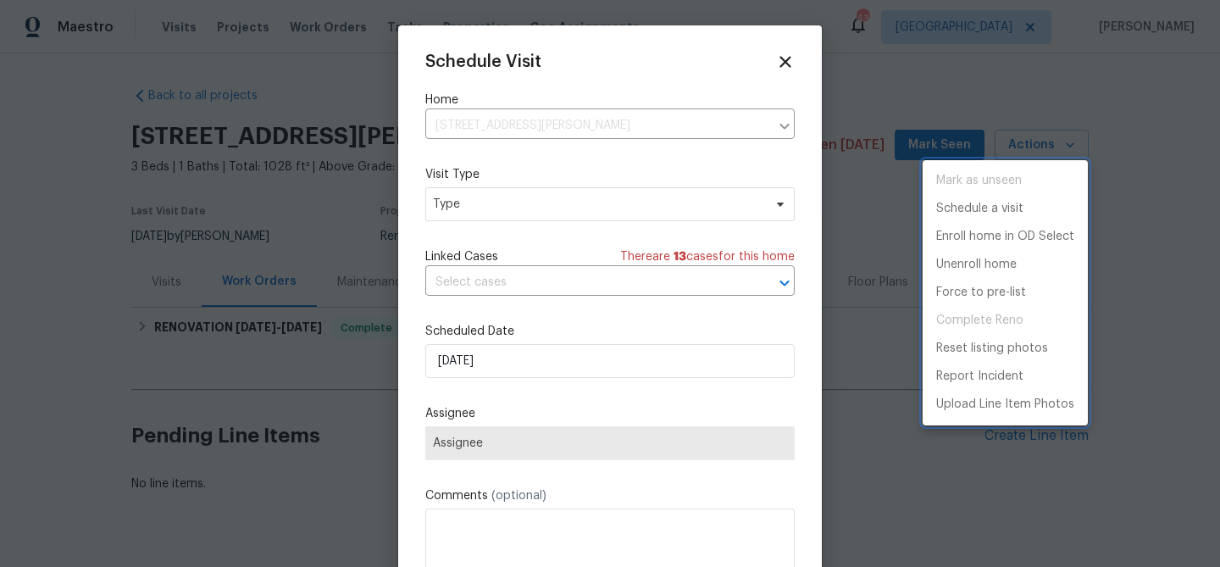
click at [613, 202] on div at bounding box center [610, 283] width 1220 height 567
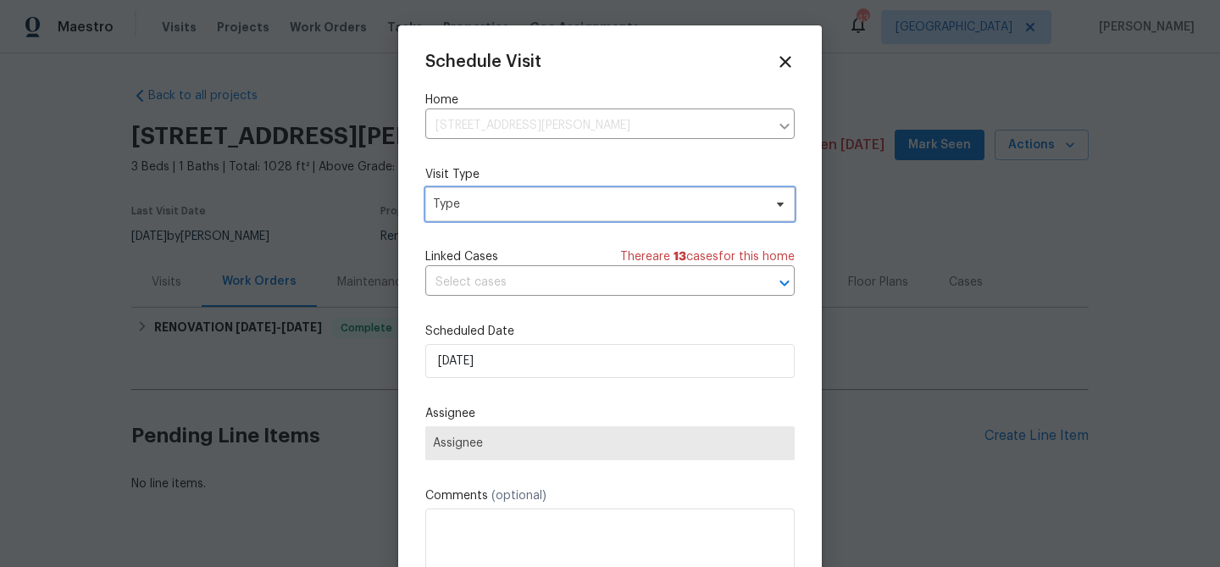
click at [613, 202] on span "Type" at bounding box center [598, 204] width 330 height 17
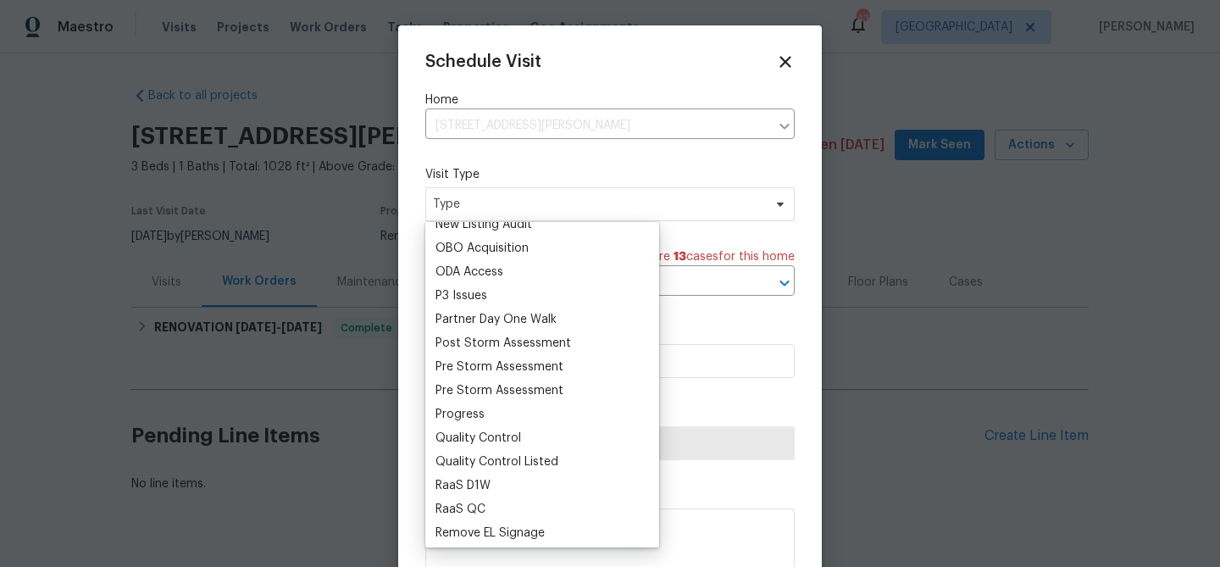
scroll to position [976, 0]
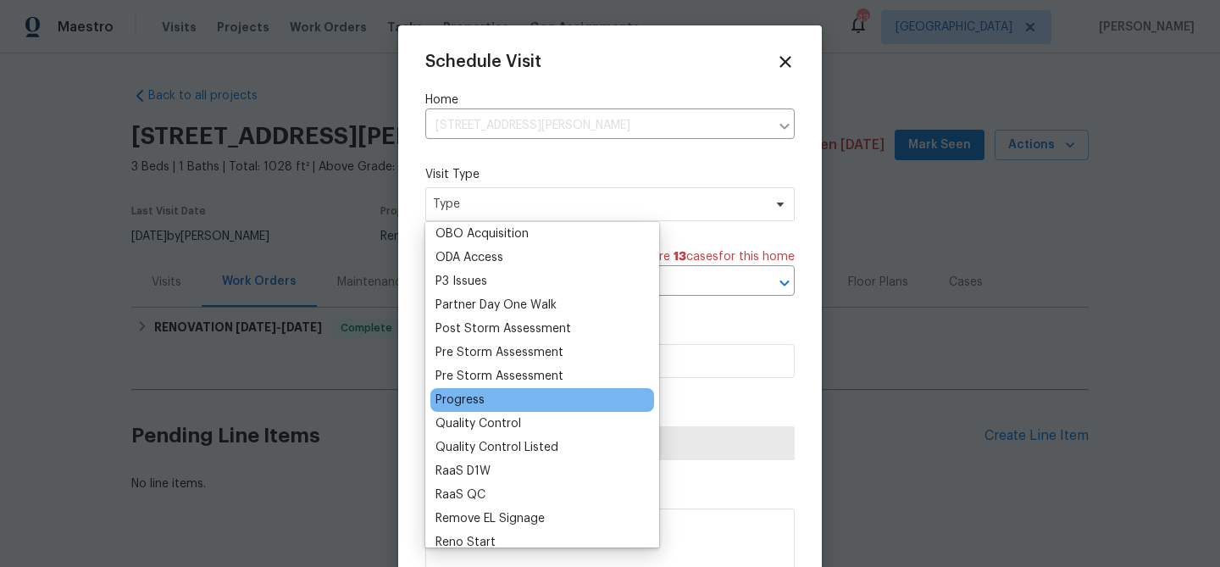
click at [473, 402] on div "Progress" at bounding box center [459, 399] width 49 height 17
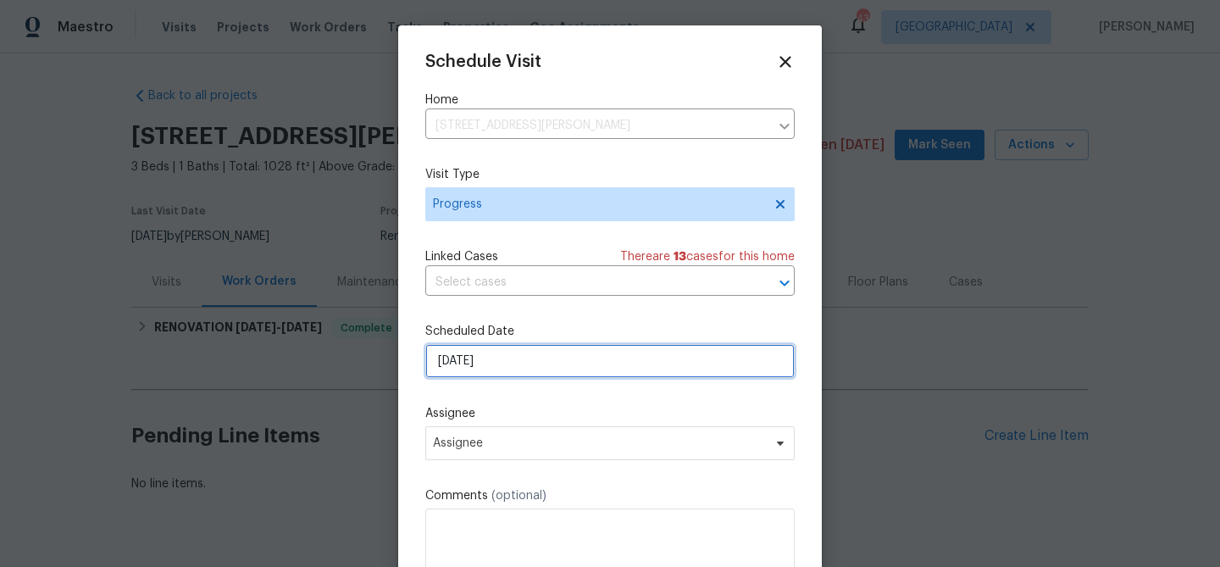
click at [524, 378] on input "[DATE]" at bounding box center [609, 361] width 369 height 34
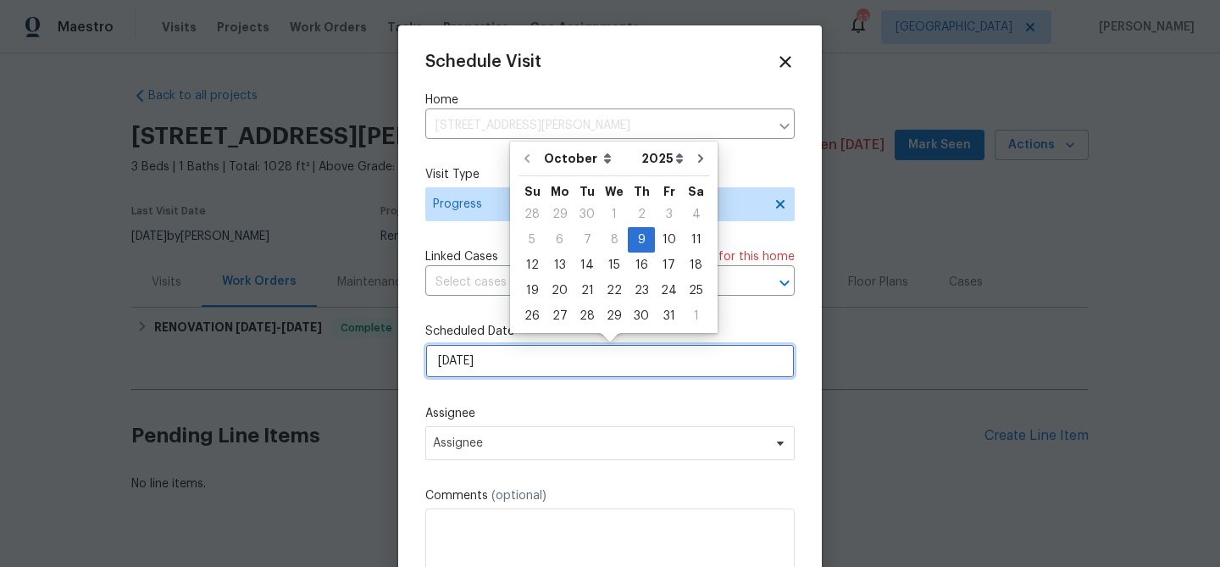
click at [546, 367] on input "[DATE]" at bounding box center [609, 361] width 369 height 34
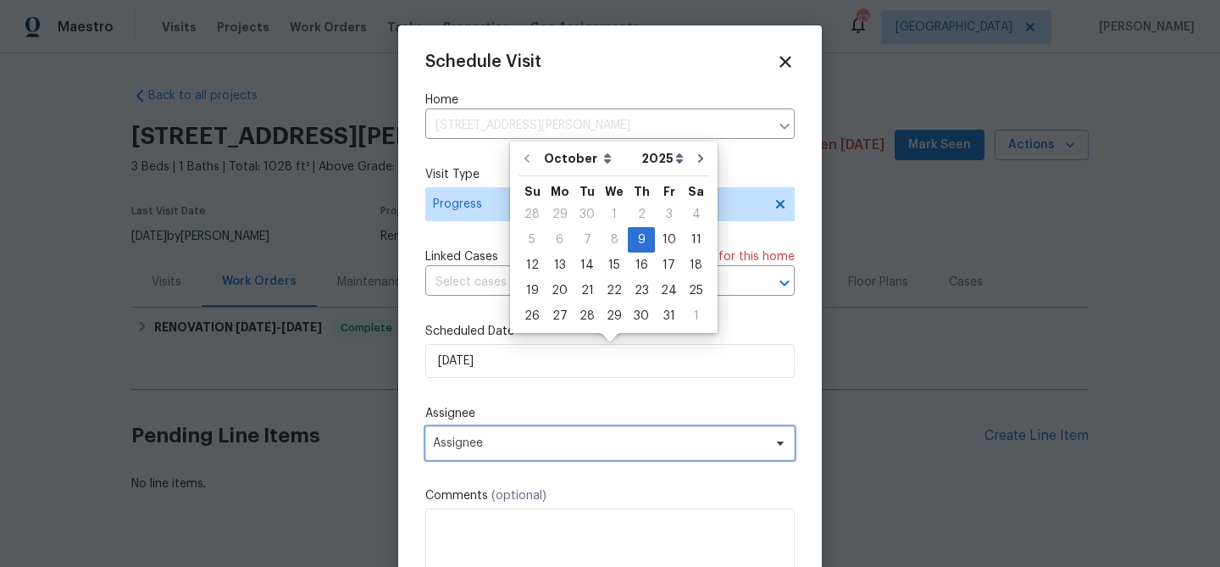
click at [525, 458] on span "Assignee" at bounding box center [609, 443] width 369 height 34
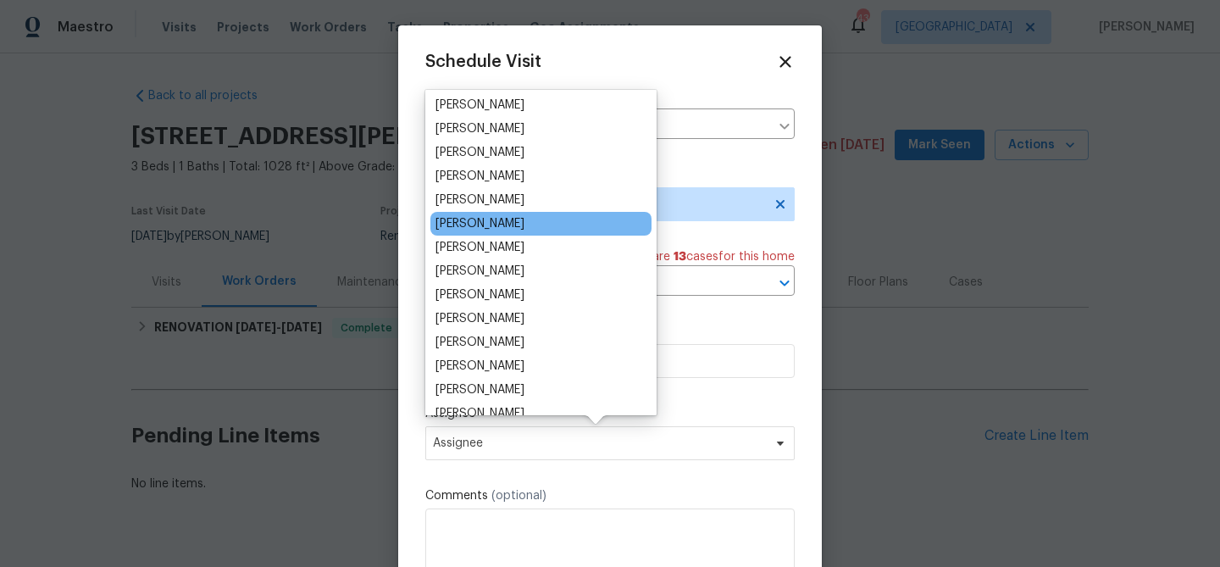
scroll to position [124, 0]
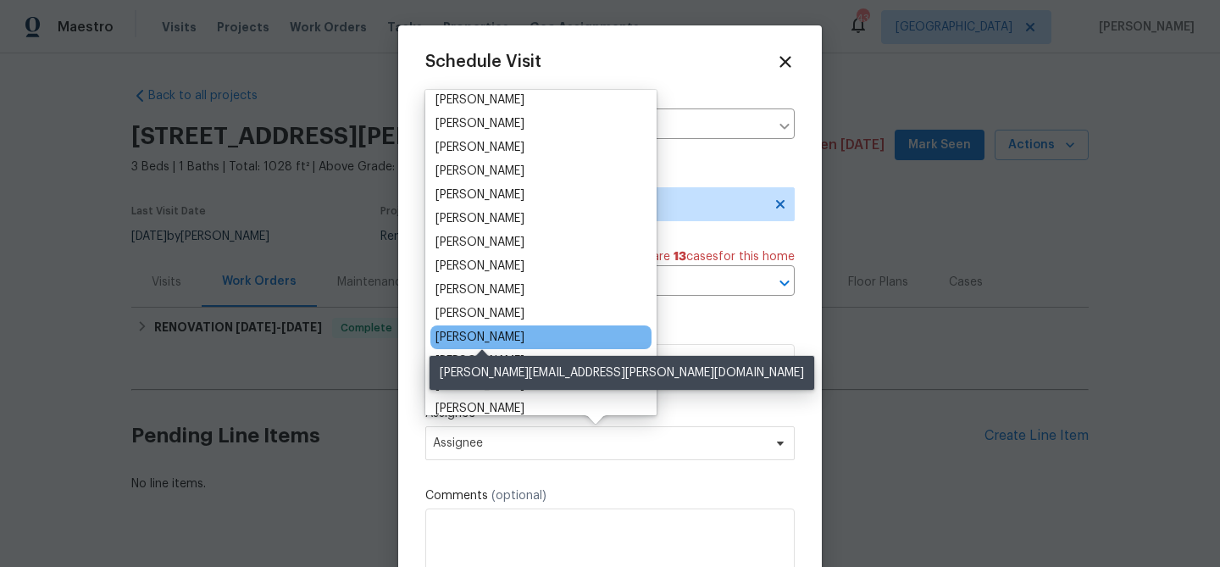
click at [512, 336] on div "[PERSON_NAME]" at bounding box center [479, 337] width 89 height 17
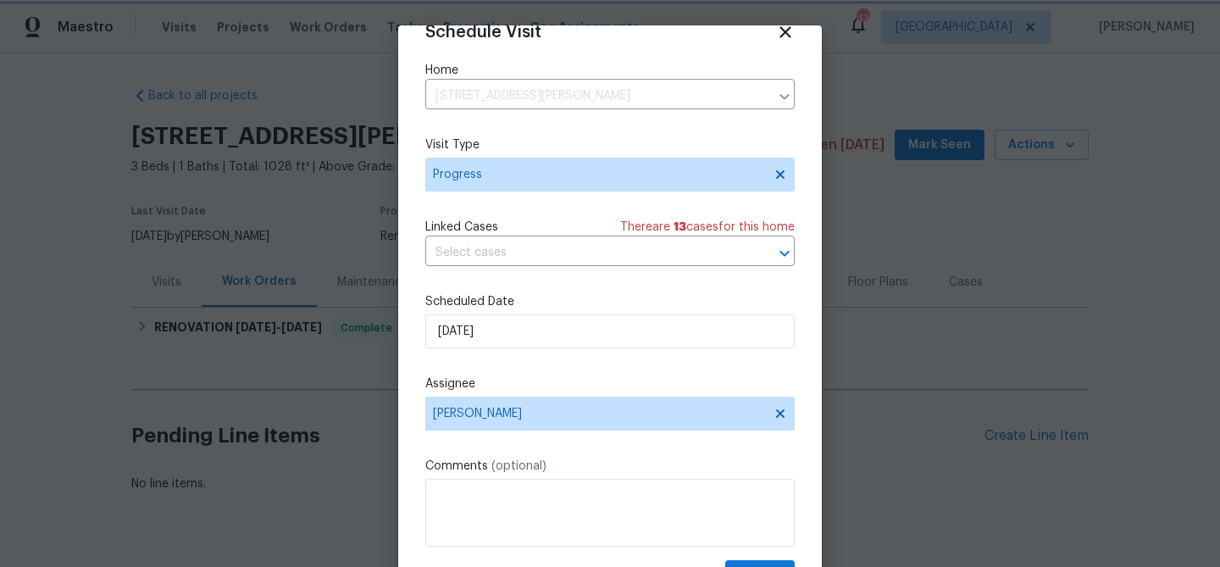
scroll to position [77, 0]
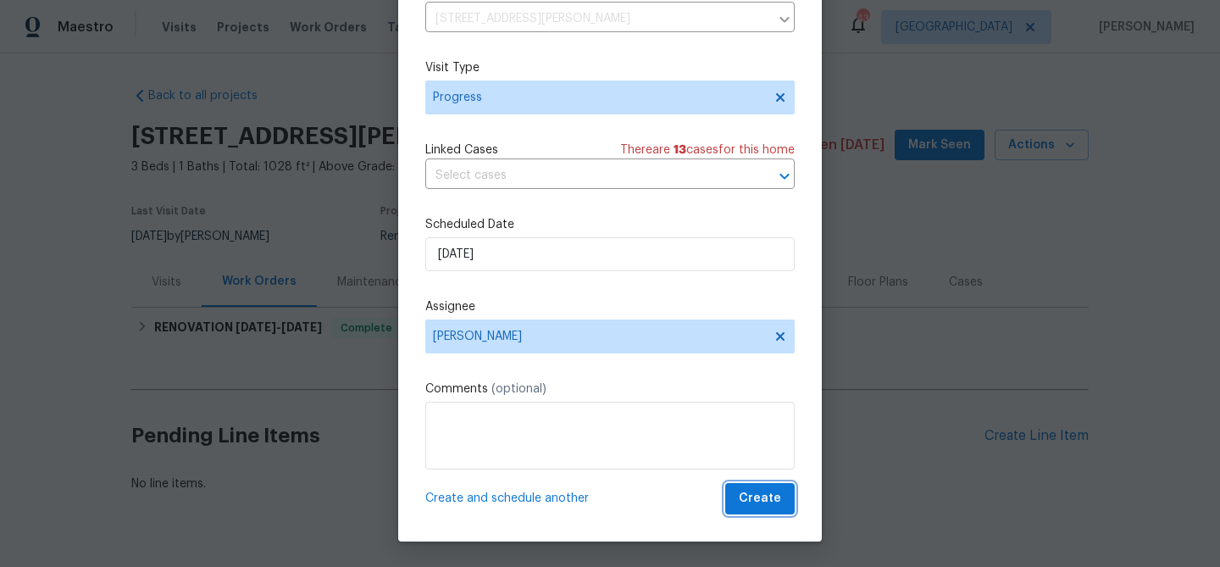
click at [762, 504] on span "Create" at bounding box center [760, 498] width 42 height 21
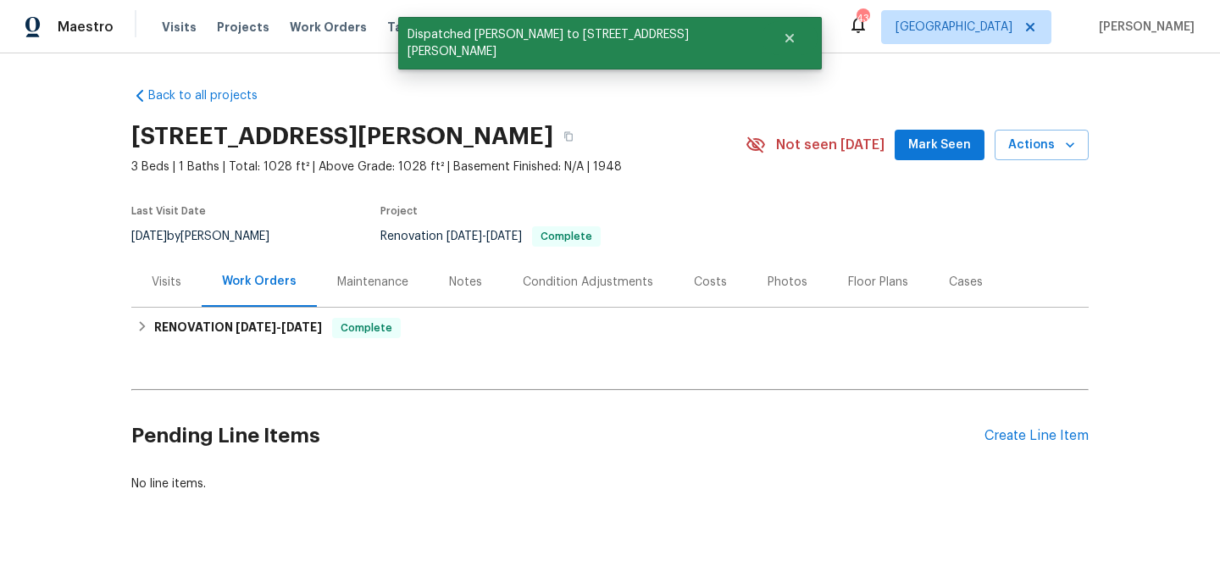
scroll to position [0, 0]
